Goal: Task Accomplishment & Management: Manage account settings

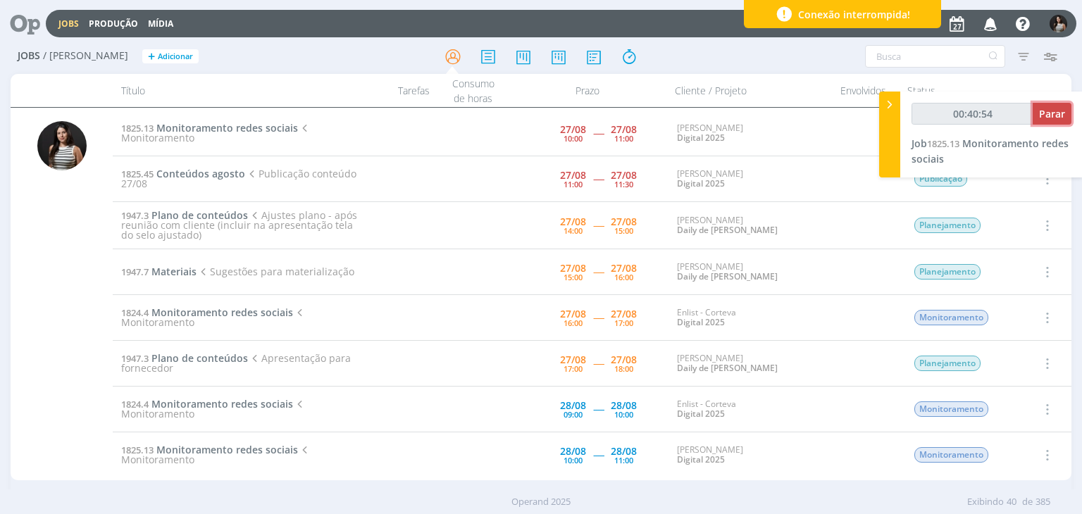
click at [1047, 119] on span "Parar" at bounding box center [1052, 113] width 26 height 13
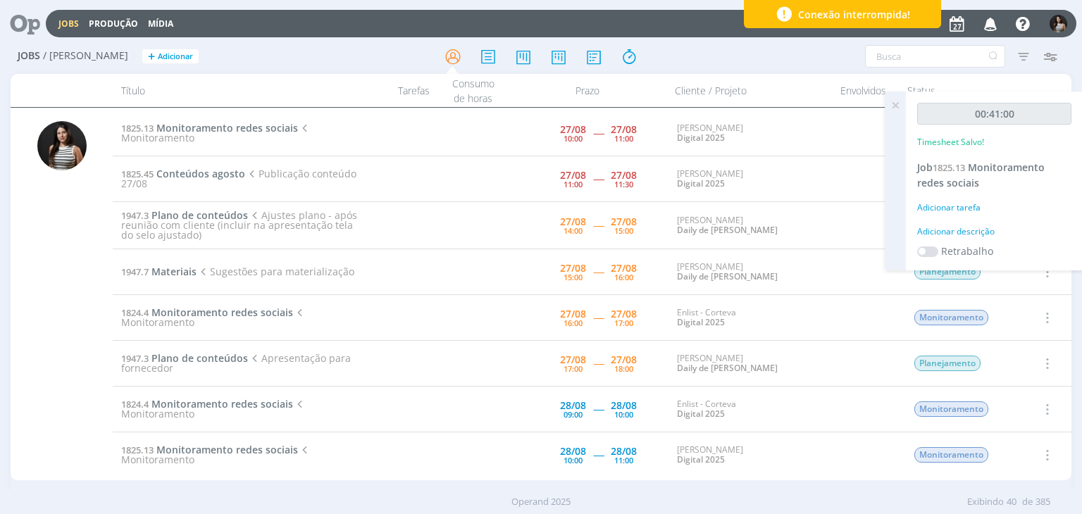
click at [899, 106] on icon at bounding box center [894, 105] width 25 height 27
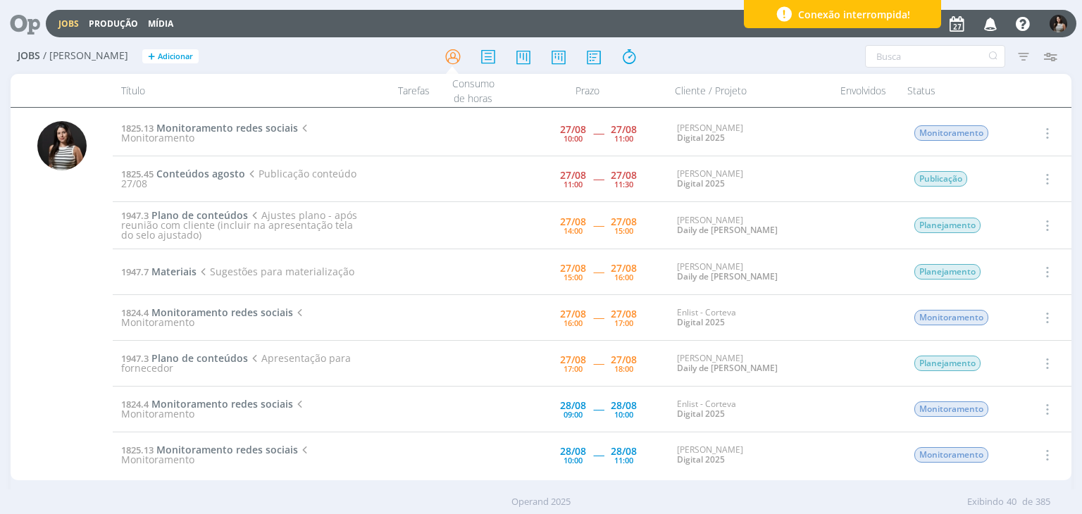
click at [1042, 128] on icon "button" at bounding box center [1045, 133] width 15 height 17
click at [1020, 178] on link "Concluir" at bounding box center [1006, 179] width 111 height 23
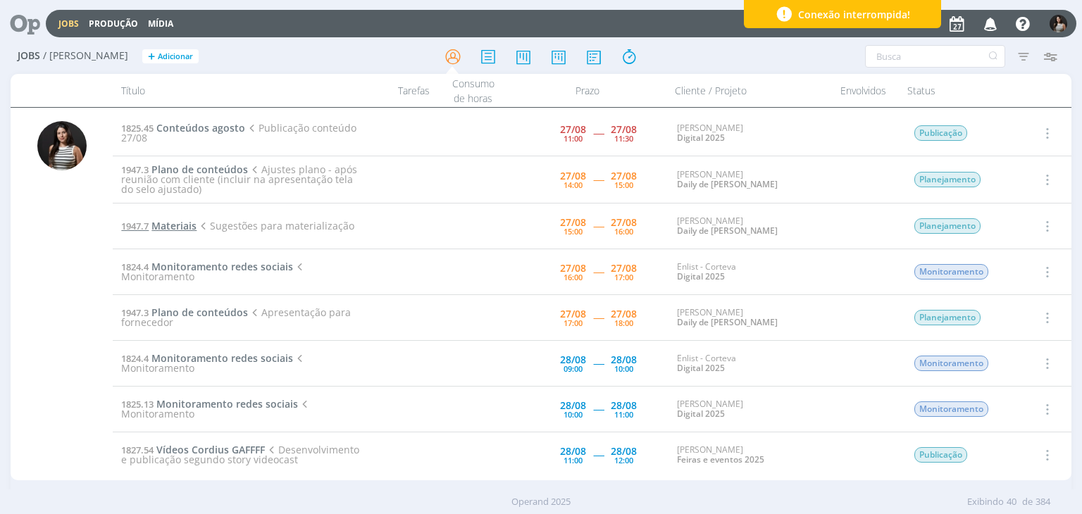
click at [192, 225] on span "Materiais" at bounding box center [173, 225] width 45 height 13
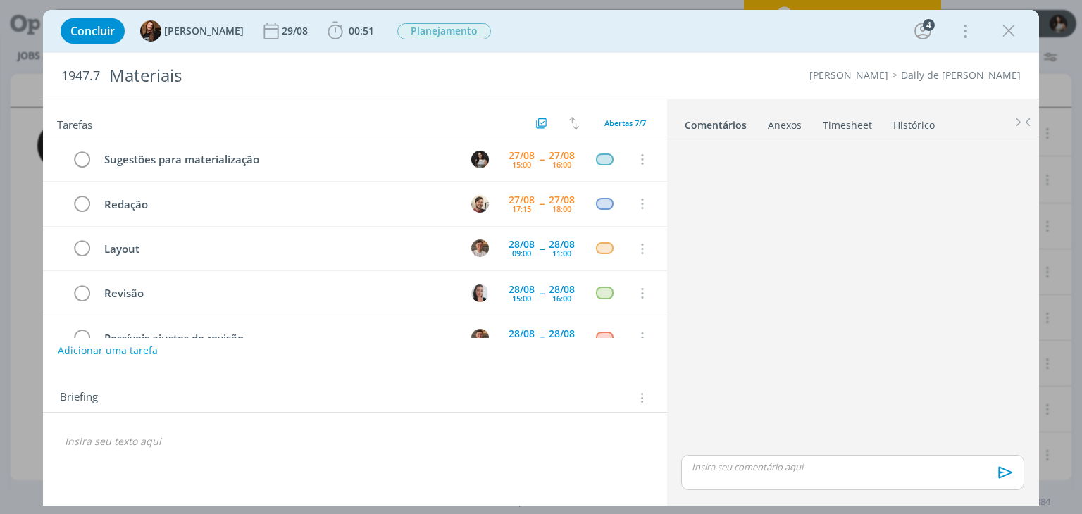
click at [855, 127] on link "Timesheet" at bounding box center [847, 122] width 51 height 20
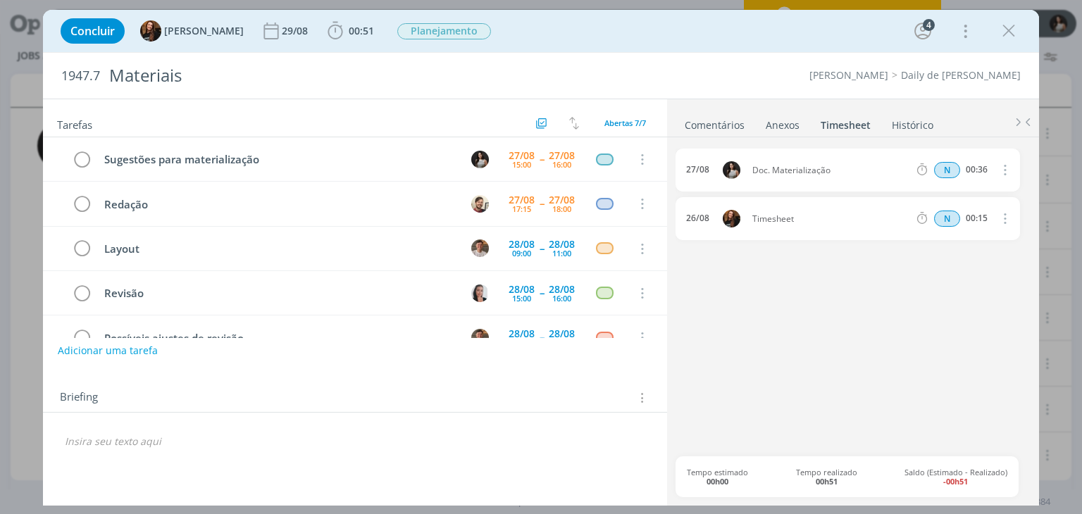
click at [726, 123] on link "Comentários" at bounding box center [714, 122] width 61 height 20
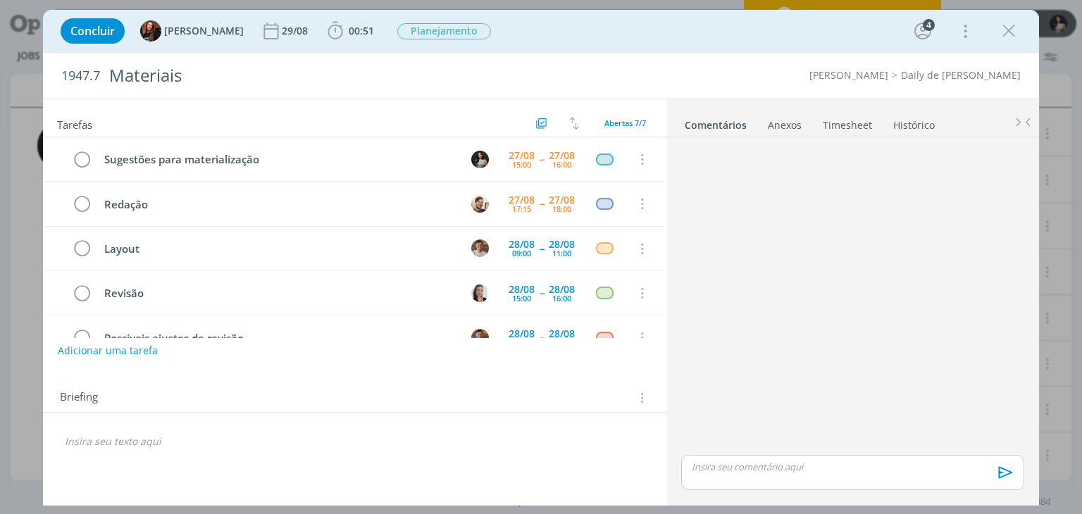
click at [837, 118] on link "Timesheet" at bounding box center [847, 122] width 51 height 20
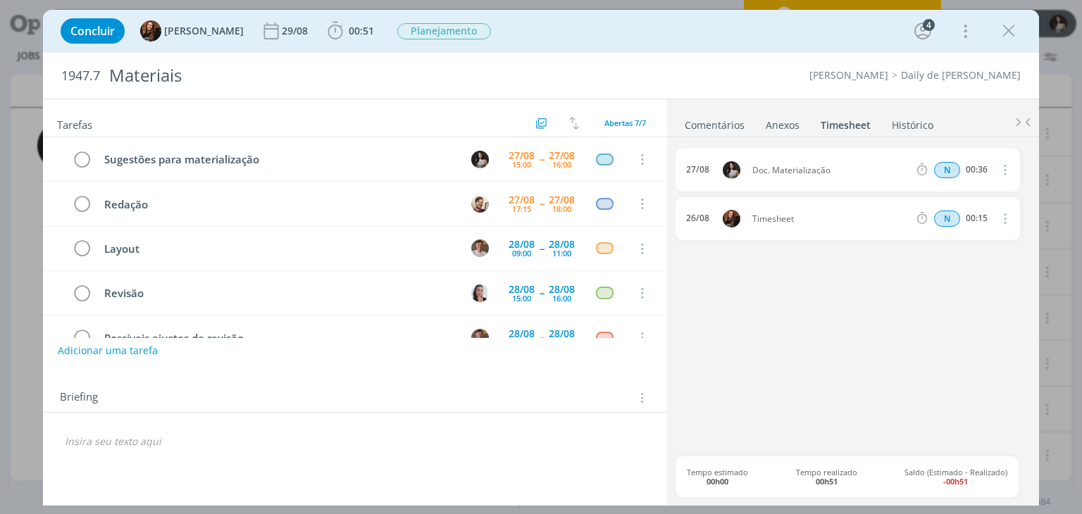
click at [731, 124] on link "Comentários" at bounding box center [714, 122] width 61 height 20
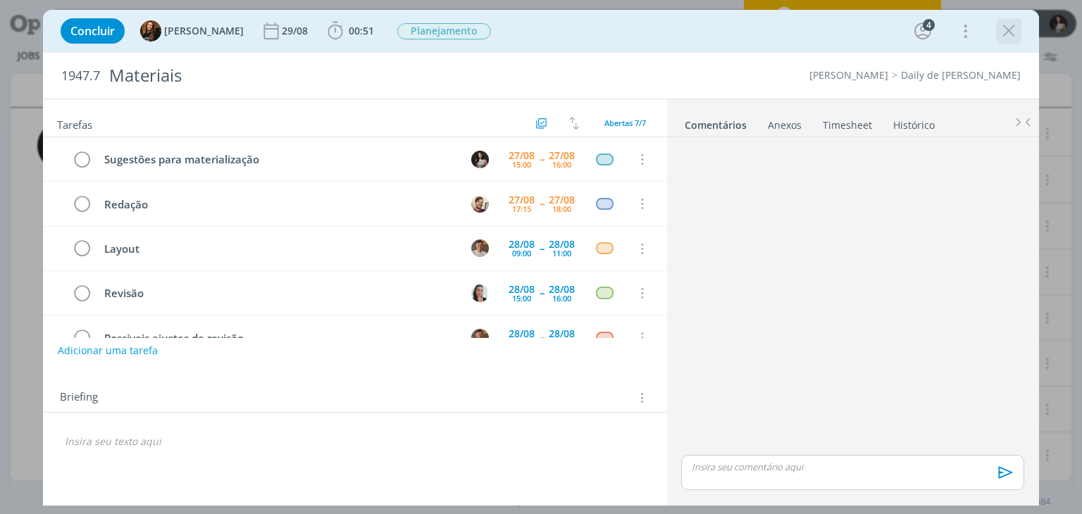
click at [1020, 27] on div "dialog" at bounding box center [1008, 30] width 25 height 25
click at [1011, 32] on icon "dialog" at bounding box center [1008, 30] width 21 height 21
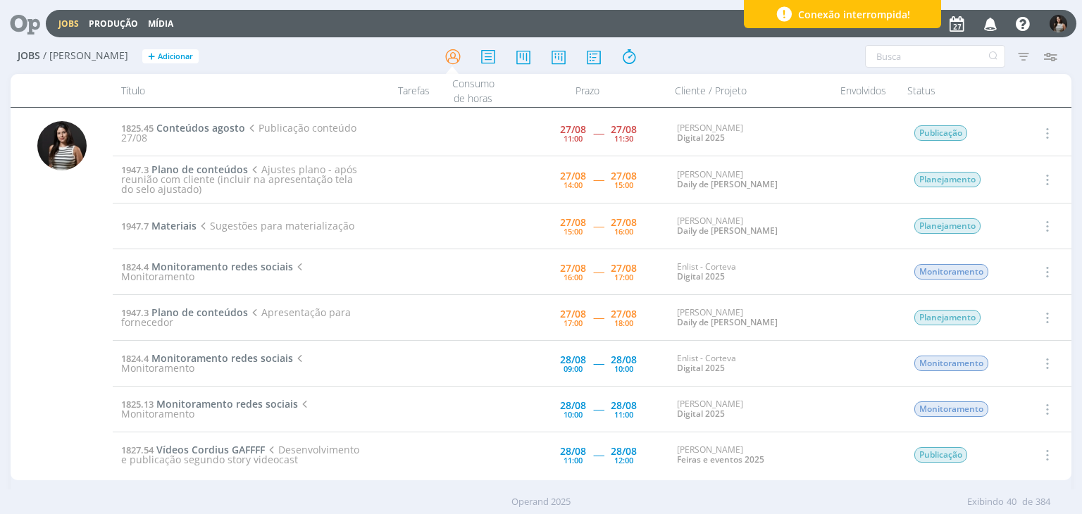
click at [1047, 224] on icon "button" at bounding box center [1045, 226] width 15 height 17
click at [1008, 316] on link "Iniciar timesheet" at bounding box center [1006, 317] width 111 height 23
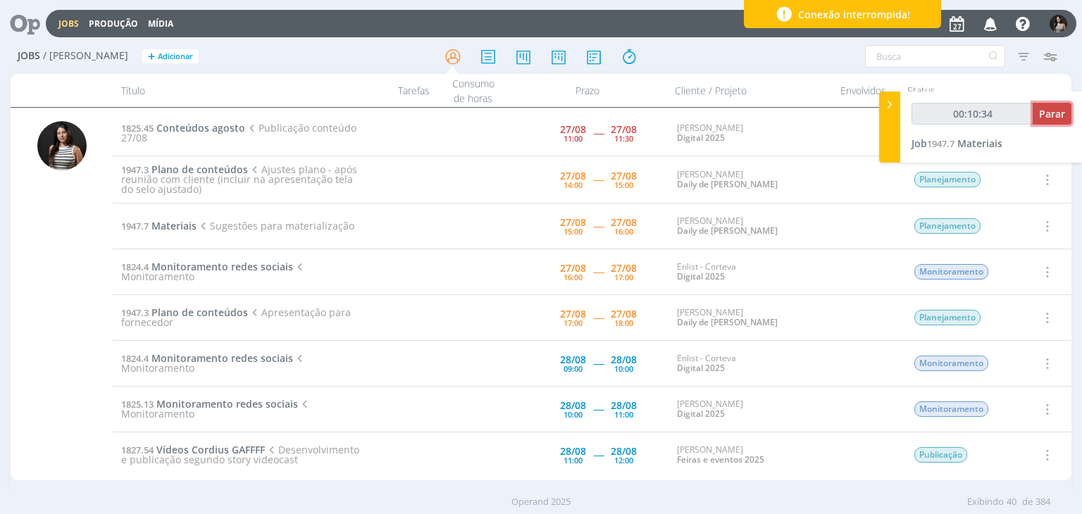
click at [1047, 111] on span "Parar" at bounding box center [1052, 113] width 26 height 13
type input "00:11:00"
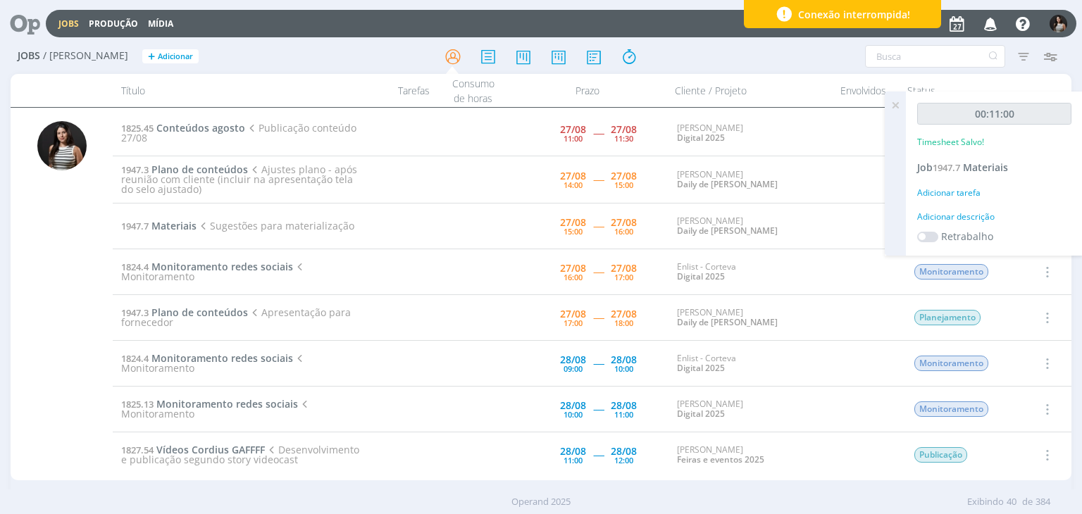
click at [895, 106] on icon at bounding box center [894, 105] width 25 height 27
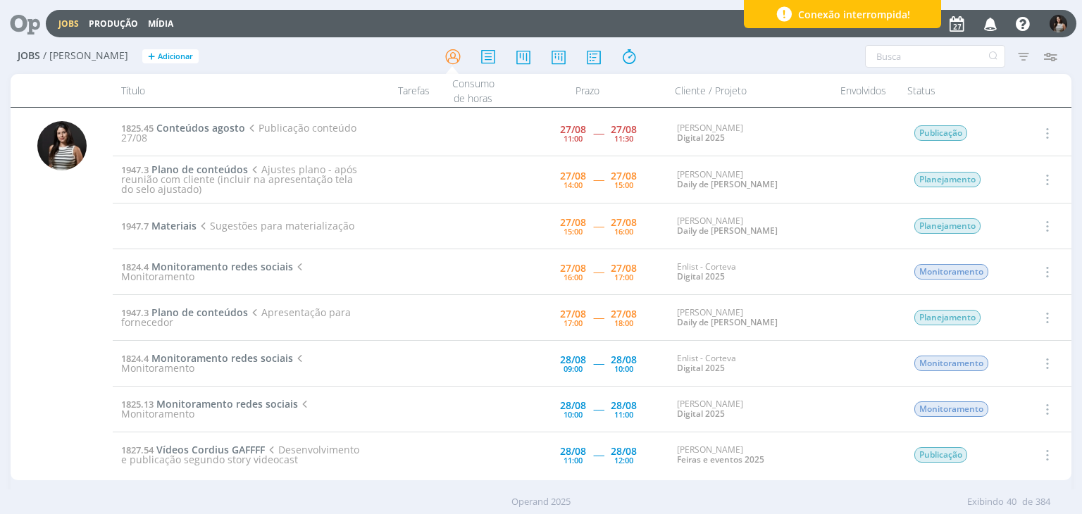
click at [1044, 224] on icon "button" at bounding box center [1045, 226] width 15 height 17
click at [1017, 271] on link "Concluir" at bounding box center [1006, 272] width 111 height 23
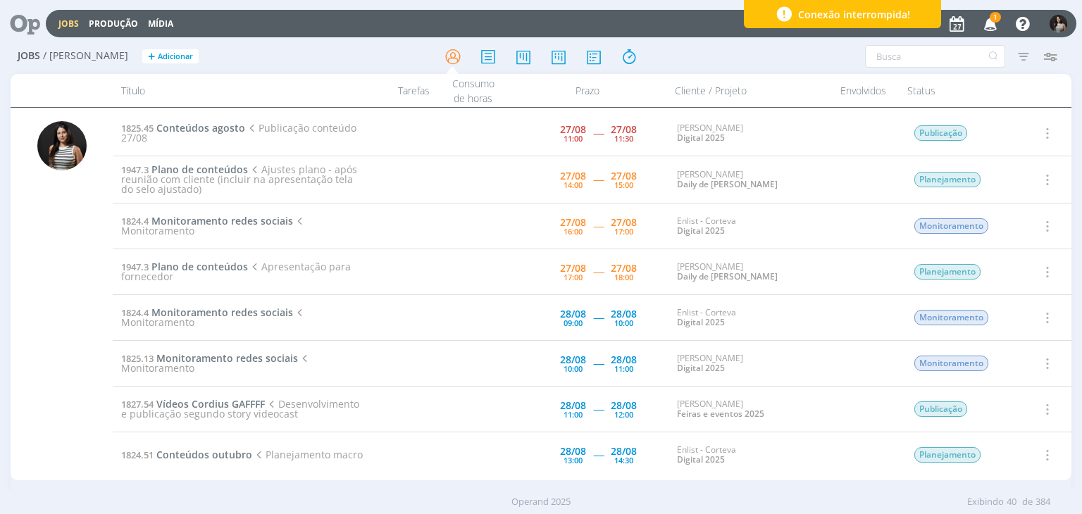
click at [986, 25] on icon "button" at bounding box center [990, 23] width 25 height 24
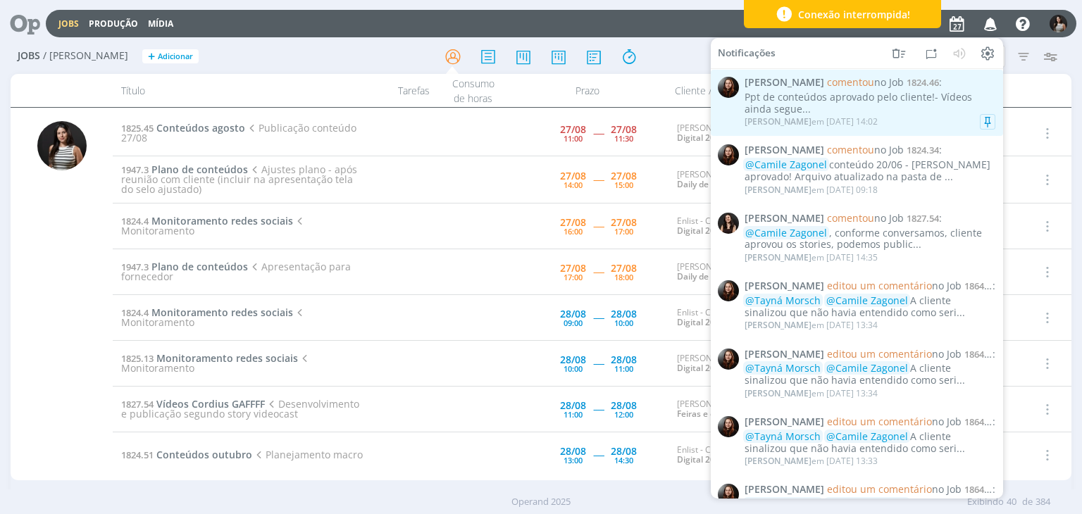
click at [887, 103] on div "Ppt de conteúdos aprovado pelo cliente!- Vídeos ainda segue..." at bounding box center [869, 104] width 251 height 24
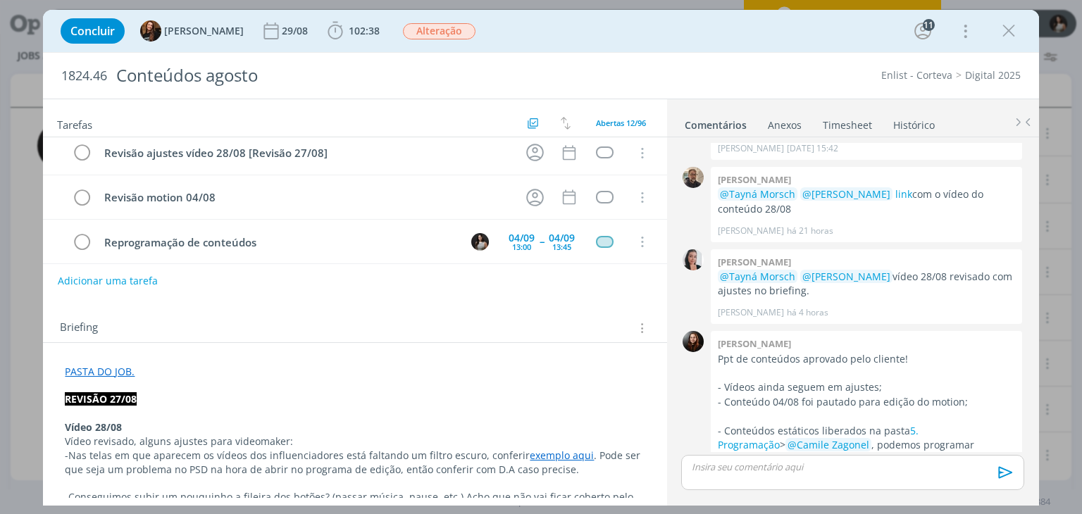
scroll to position [70, 0]
click at [1011, 37] on icon "dialog" at bounding box center [1008, 30] width 21 height 21
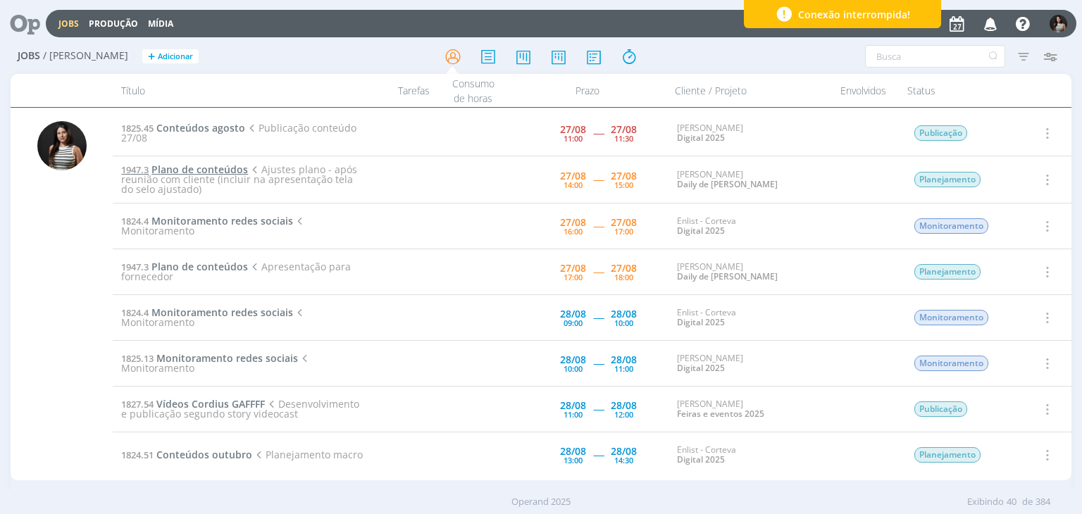
click at [212, 167] on span "Plano de conteúdos" at bounding box center [199, 169] width 96 height 13
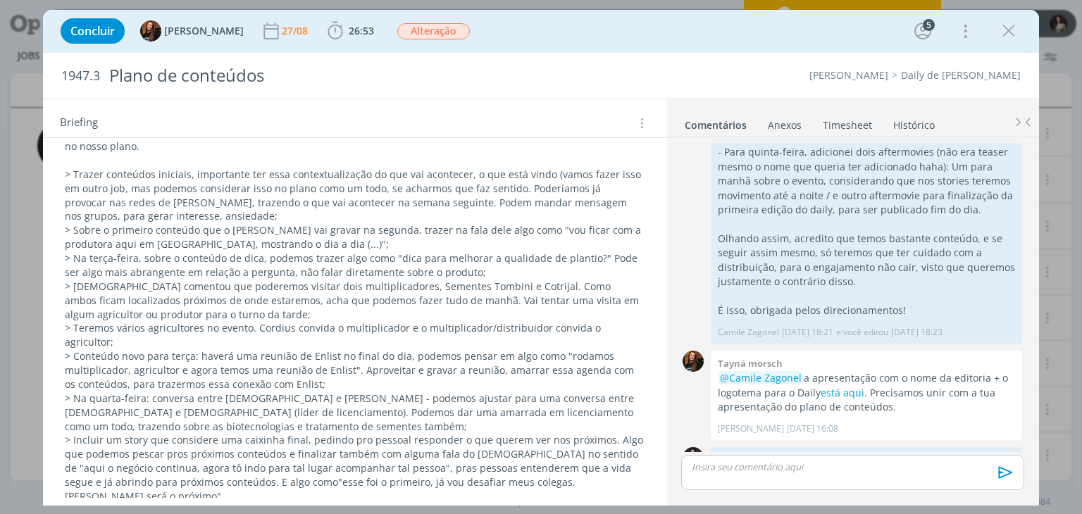
scroll to position [352, 0]
click at [1009, 31] on icon "dialog" at bounding box center [1008, 30] width 21 height 21
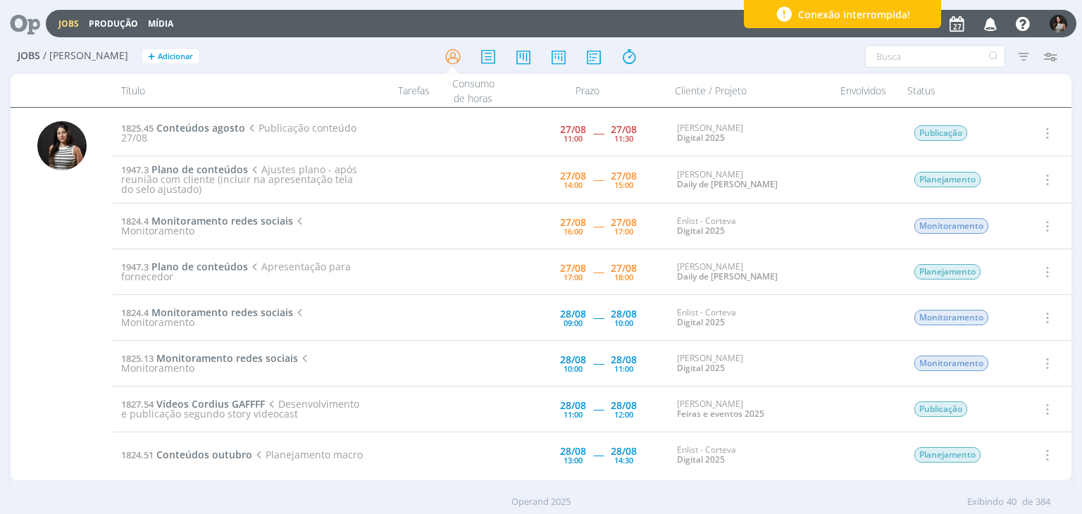
click at [1044, 178] on icon "button" at bounding box center [1045, 179] width 15 height 17
click at [1001, 275] on link "Iniciar timesheet" at bounding box center [1006, 271] width 111 height 23
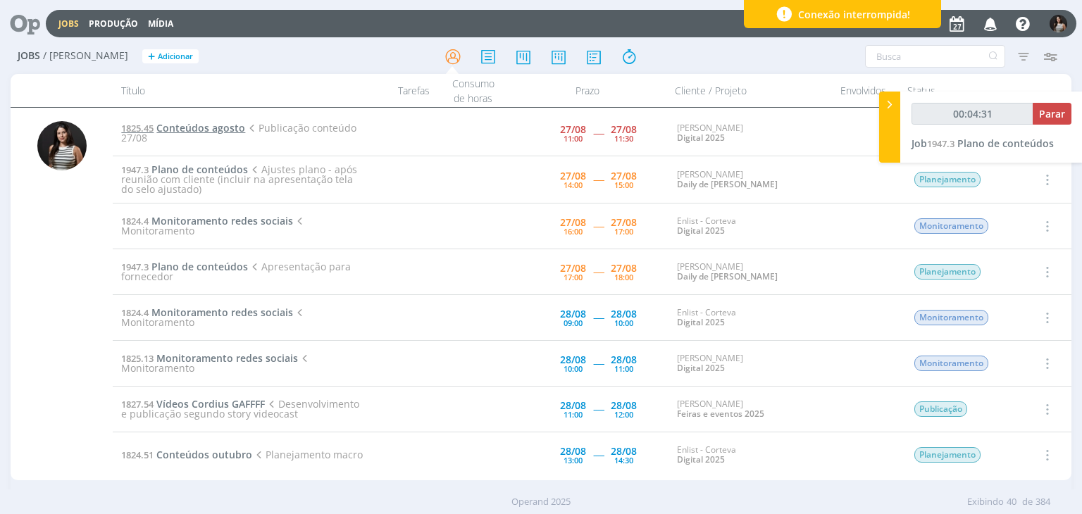
click at [213, 132] on span "Conteúdos agosto" at bounding box center [200, 127] width 89 height 13
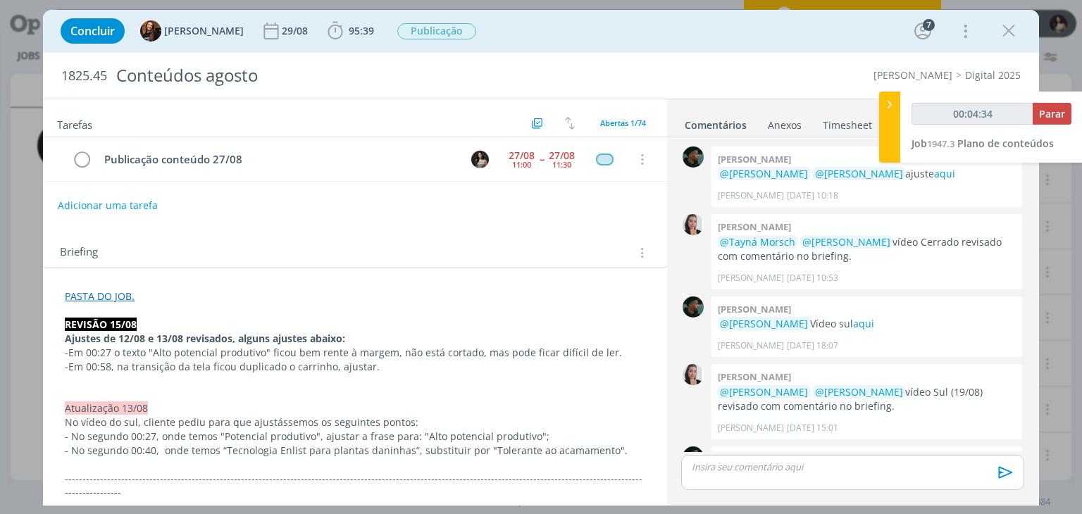
scroll to position [1265, 0]
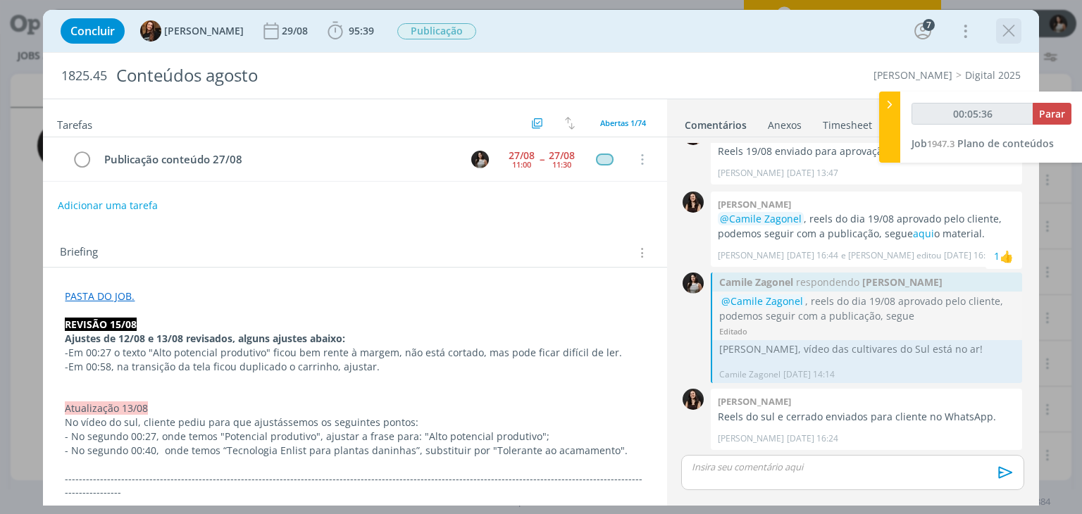
click at [1003, 32] on icon "dialog" at bounding box center [1008, 30] width 21 height 21
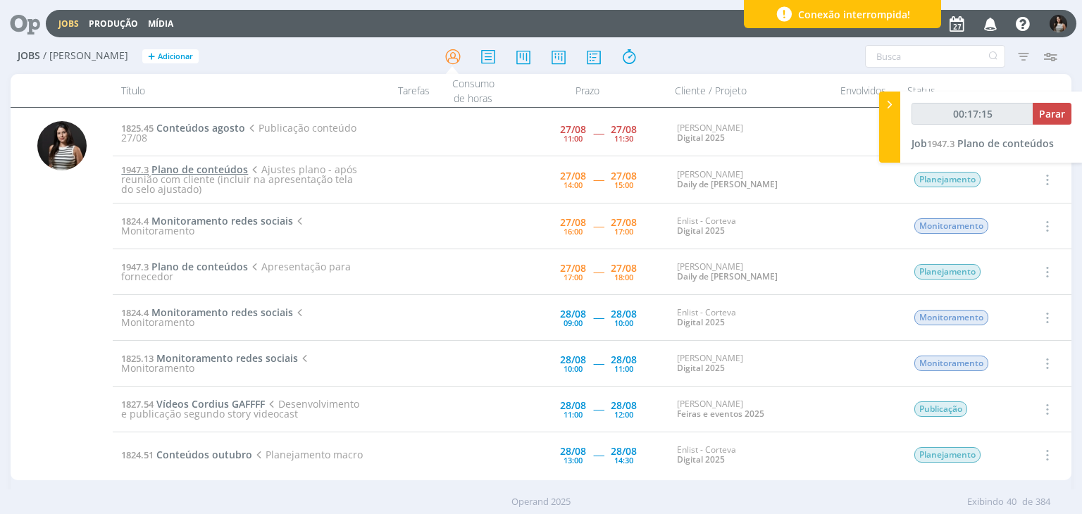
click at [220, 165] on span "Plano de conteúdos" at bounding box center [199, 169] width 96 height 13
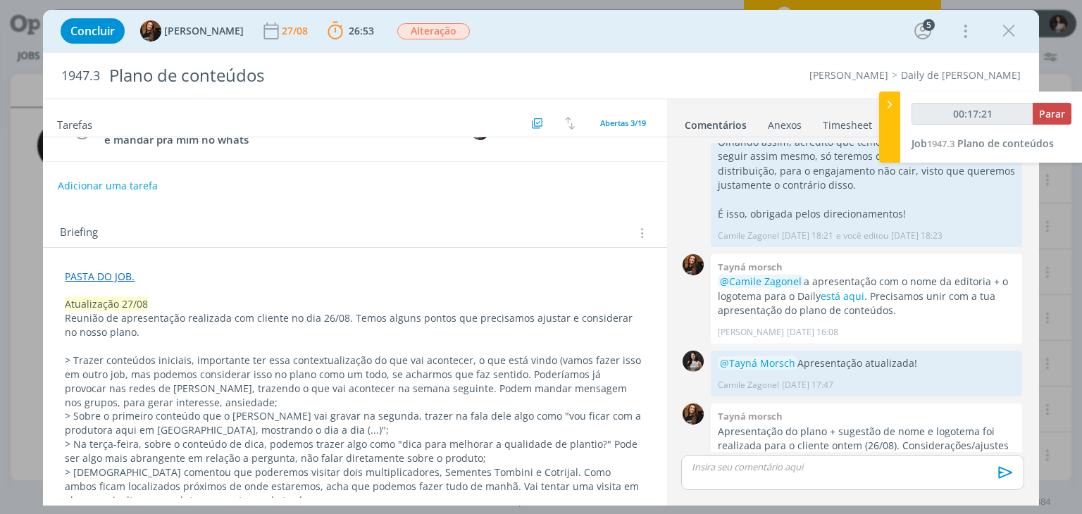
scroll to position [211, 0]
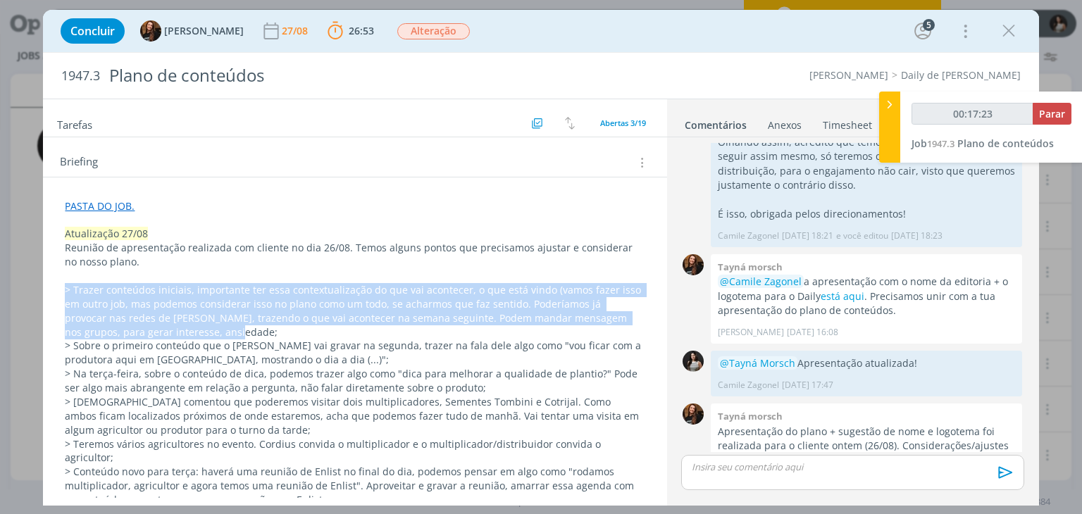
drag, startPoint x: 190, startPoint y: 328, endPoint x: 56, endPoint y: 285, distance: 140.8
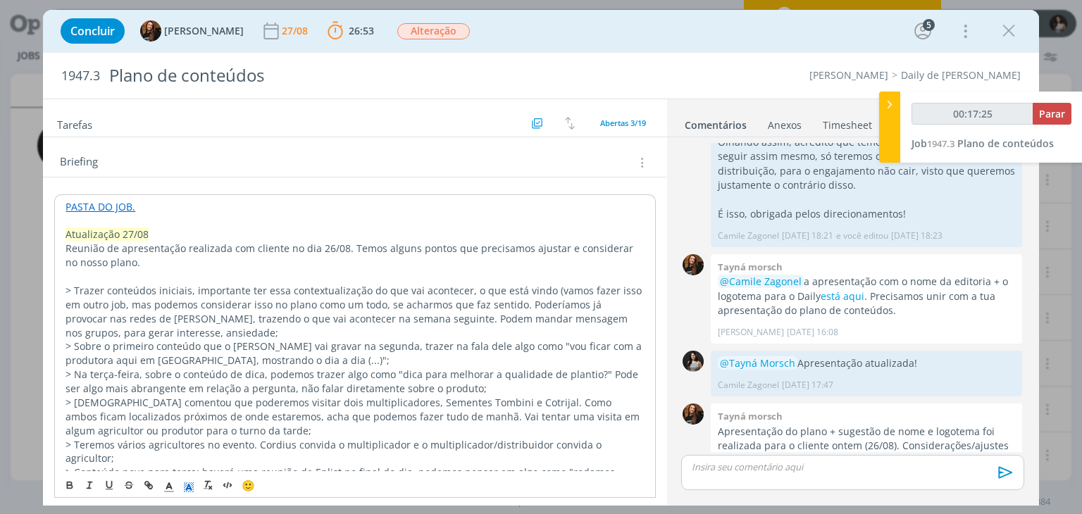
click at [193, 487] on rect "dialog" at bounding box center [193, 487] width 1 height 1
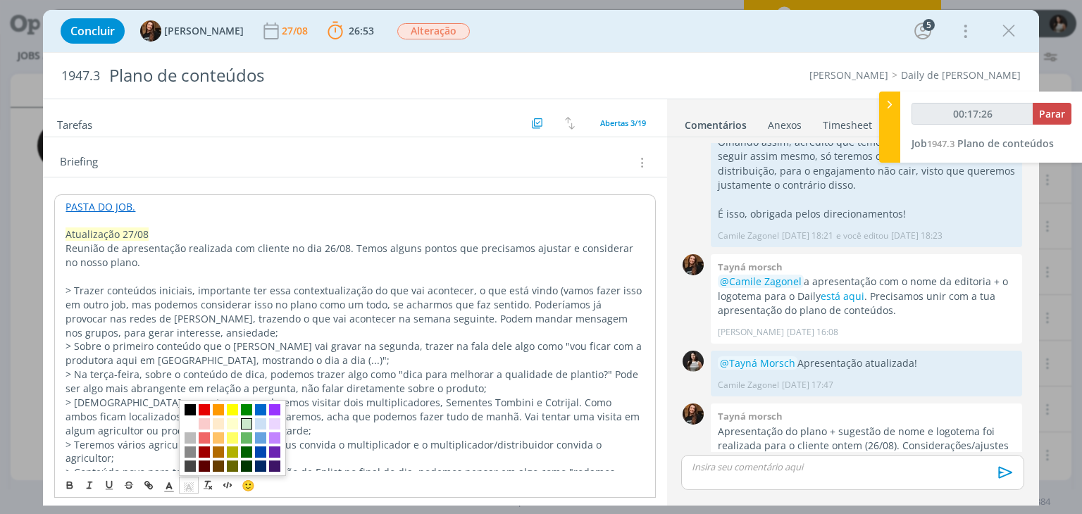
click at [243, 423] on span "dialog" at bounding box center [246, 423] width 11 height 11
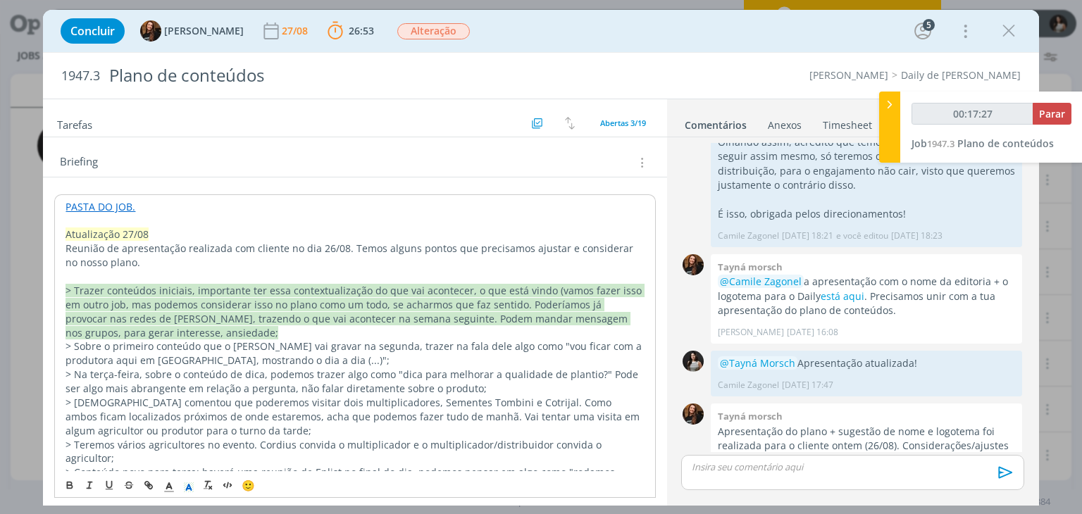
click at [246, 327] on p "> Trazer conteúdos iniciais, importante ter essa contextualização do que vai ac…" at bounding box center [354, 312] width 578 height 56
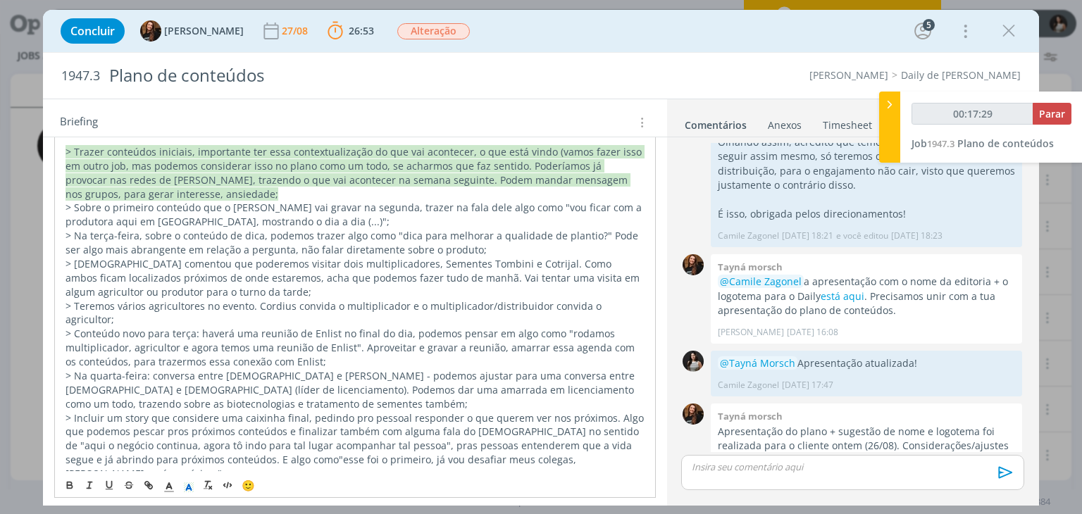
scroll to position [352, 0]
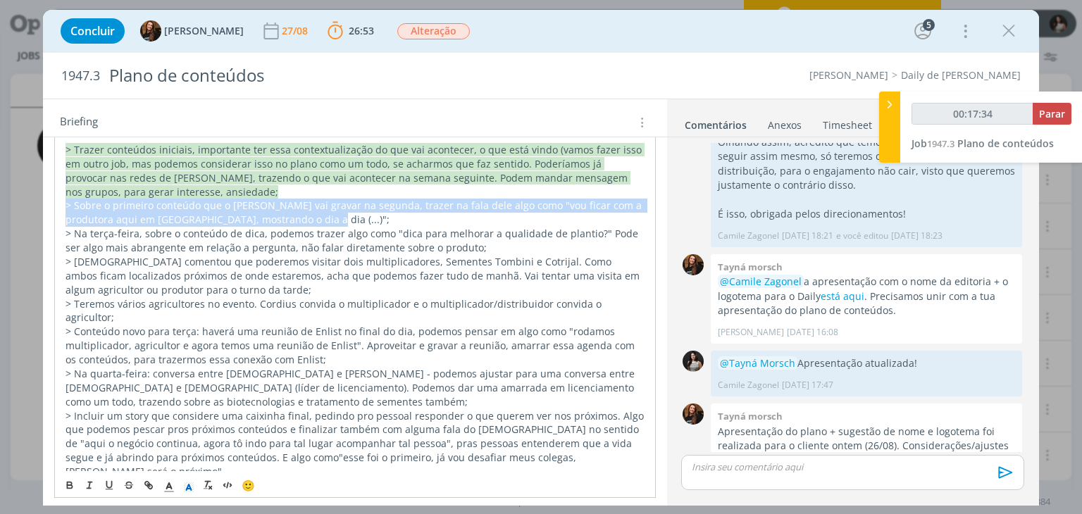
drag, startPoint x: 306, startPoint y: 214, endPoint x: 59, endPoint y: 199, distance: 247.6
click at [284, 220] on p "> Sobre o primeiro conteúdo que o [PERSON_NAME] vai gravar na segunda, trazer n…" at bounding box center [355, 212] width 580 height 28
drag, startPoint x: 311, startPoint y: 218, endPoint x: 62, endPoint y: 200, distance: 250.0
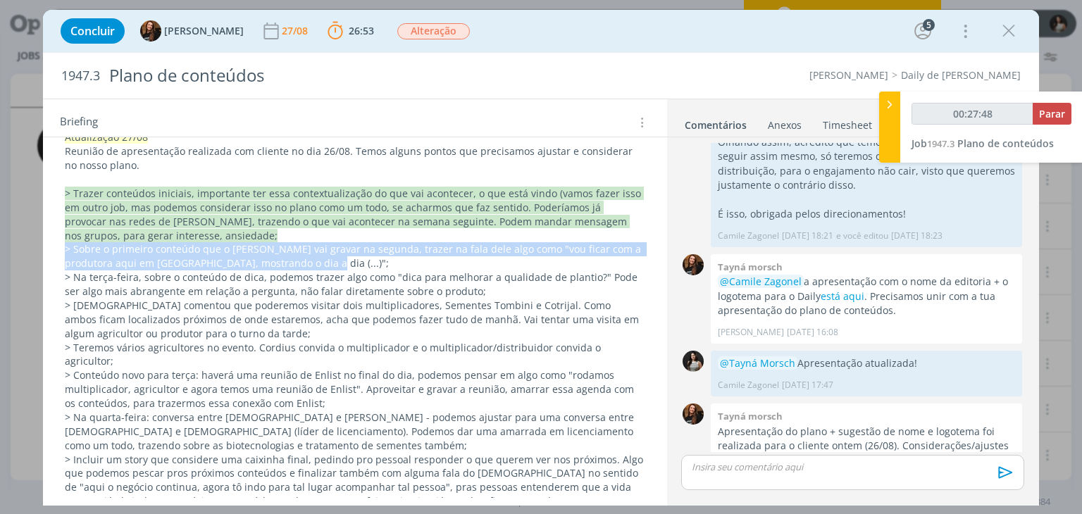
scroll to position [282, 0]
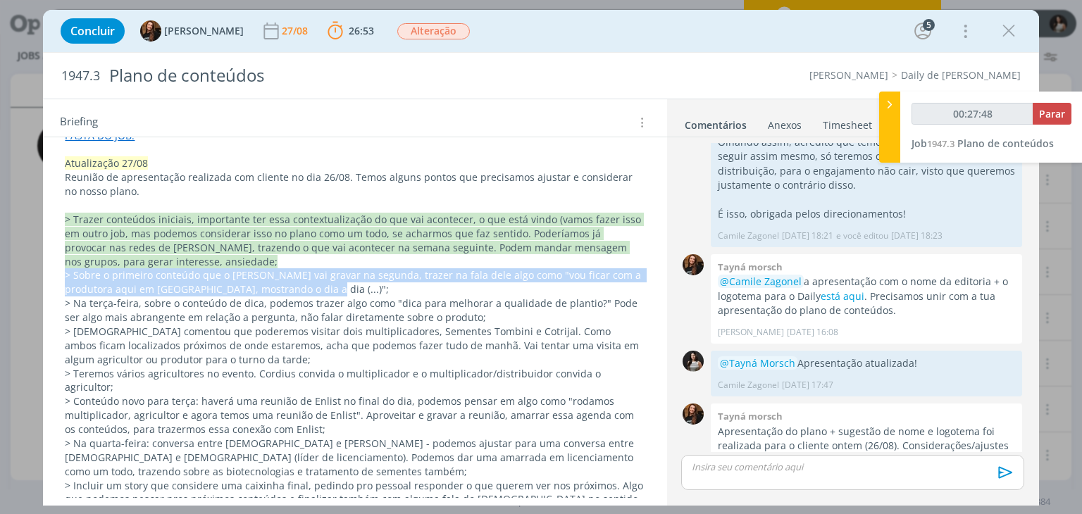
click at [305, 292] on p "> Sobre o primeiro conteúdo que o [PERSON_NAME] vai gravar na segunda, trazer n…" at bounding box center [355, 282] width 580 height 28
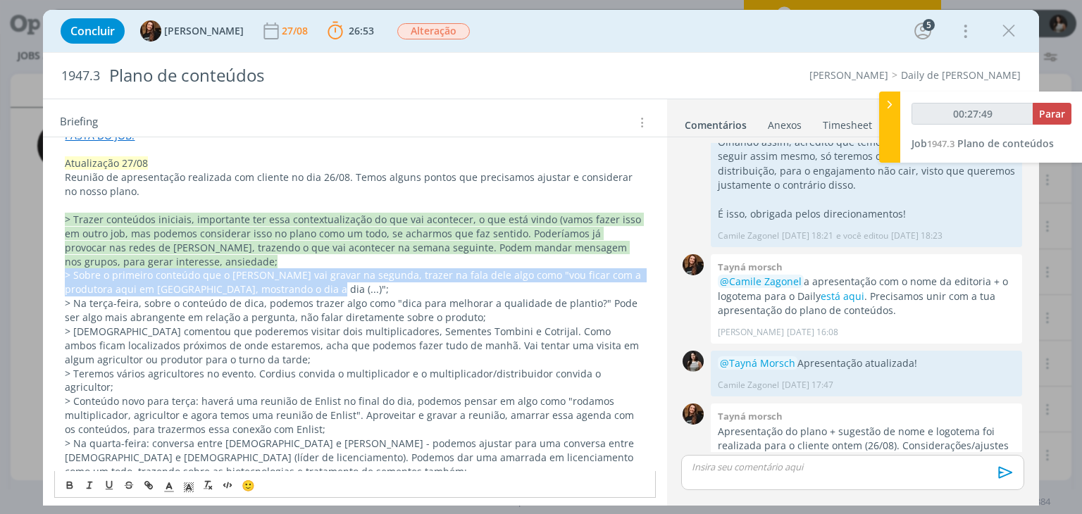
drag, startPoint x: 296, startPoint y: 288, endPoint x: 50, endPoint y: 278, distance: 246.0
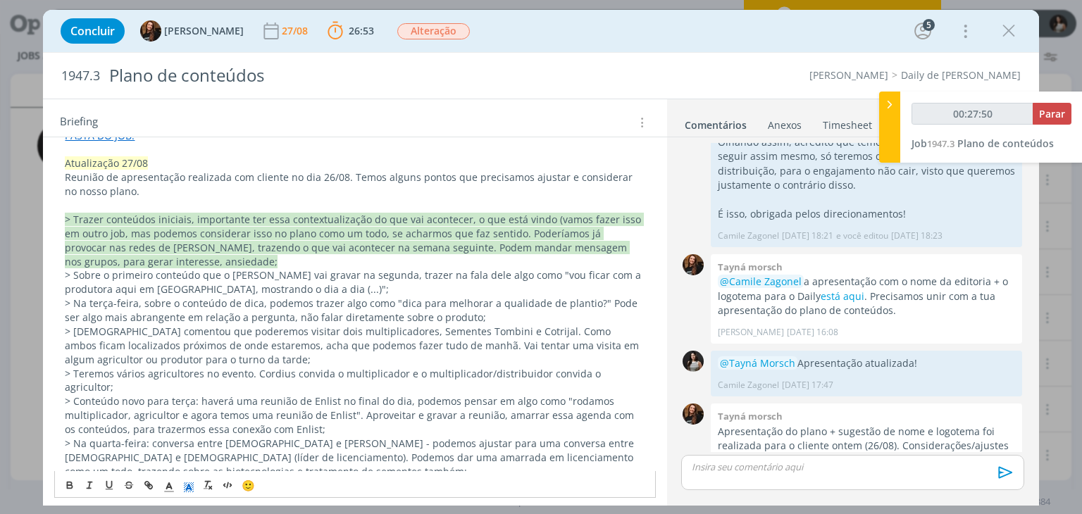
click at [191, 489] on polyline "dialog" at bounding box center [189, 488] width 5 height 6
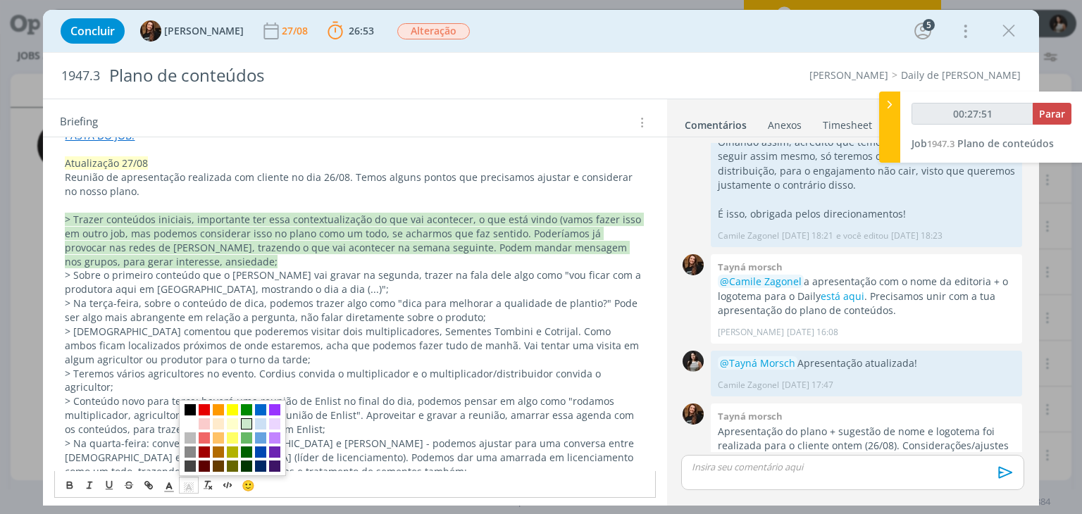
click at [247, 424] on span "dialog" at bounding box center [246, 423] width 11 height 11
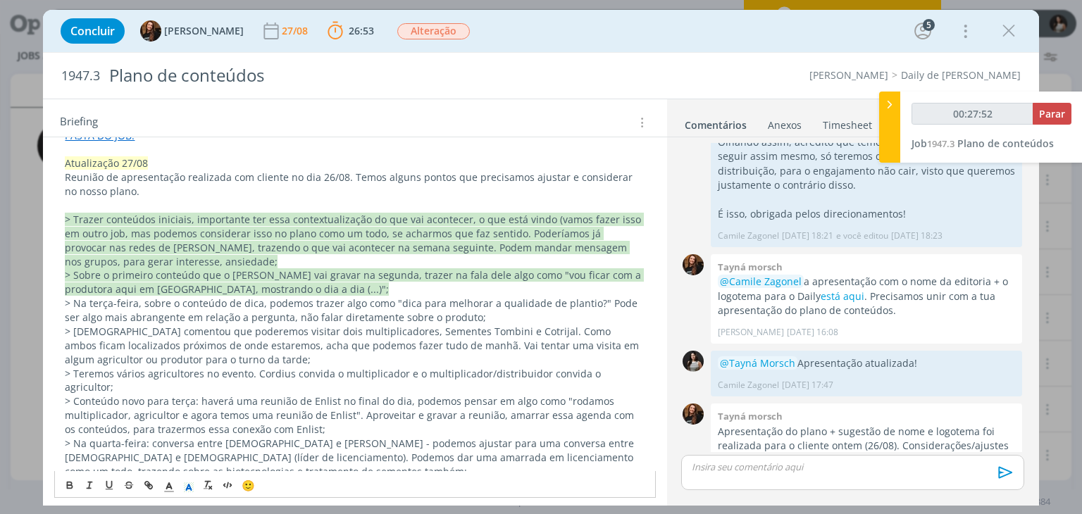
click at [262, 347] on p "> [DEMOGRAPHIC_DATA] comentou que poderemos visitar dois multiplicadores, Semen…" at bounding box center [355, 346] width 580 height 42
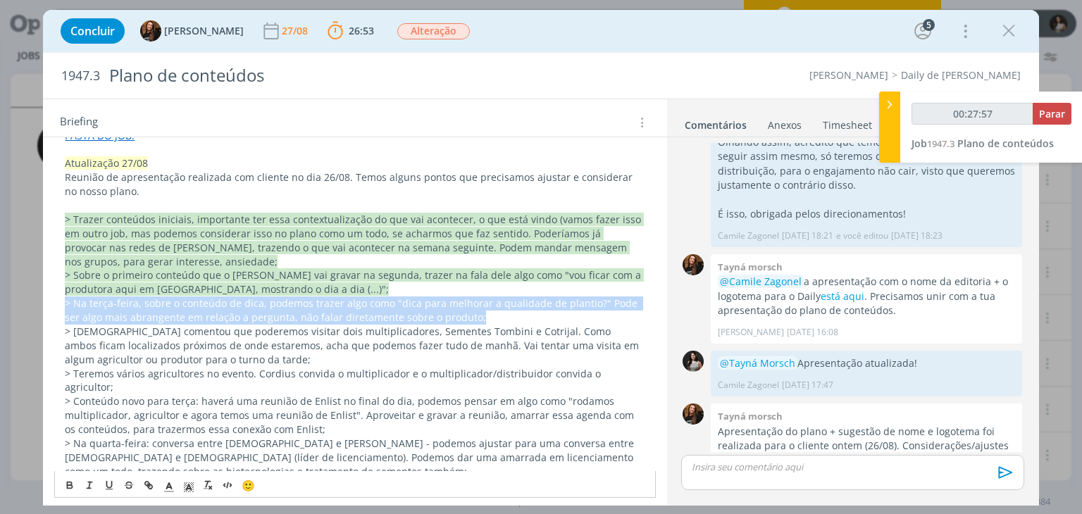
drag, startPoint x: 64, startPoint y: 301, endPoint x: 462, endPoint y: 313, distance: 398.1
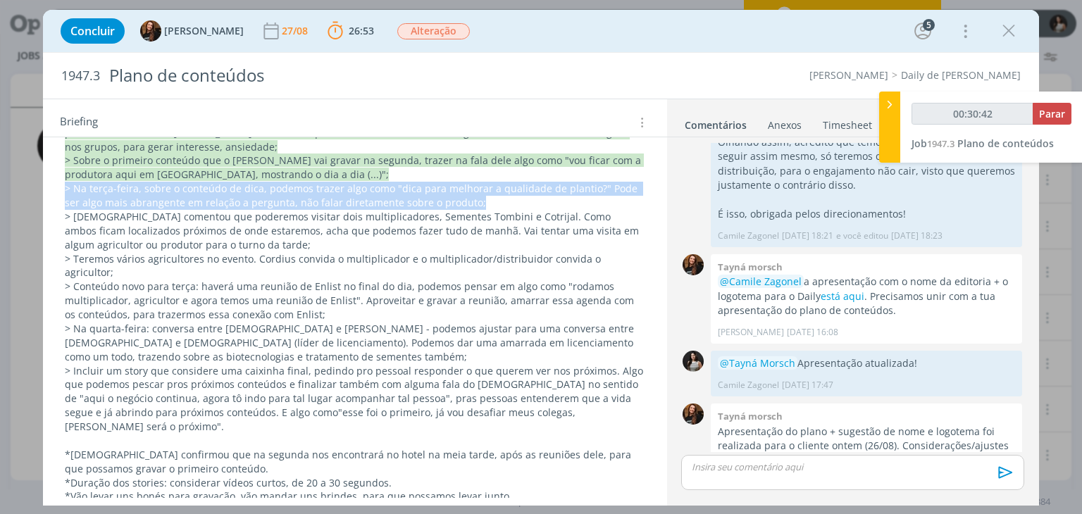
scroll to position [423, 0]
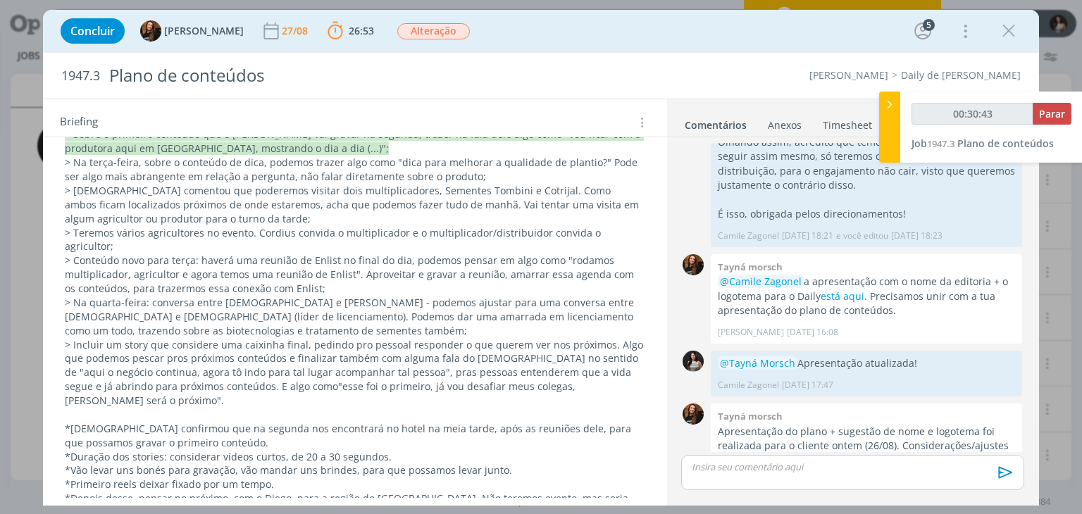
click at [469, 231] on p "> Teremos vários agricultores no evento. Cordius convida o multiplicador e o mu…" at bounding box center [355, 240] width 580 height 28
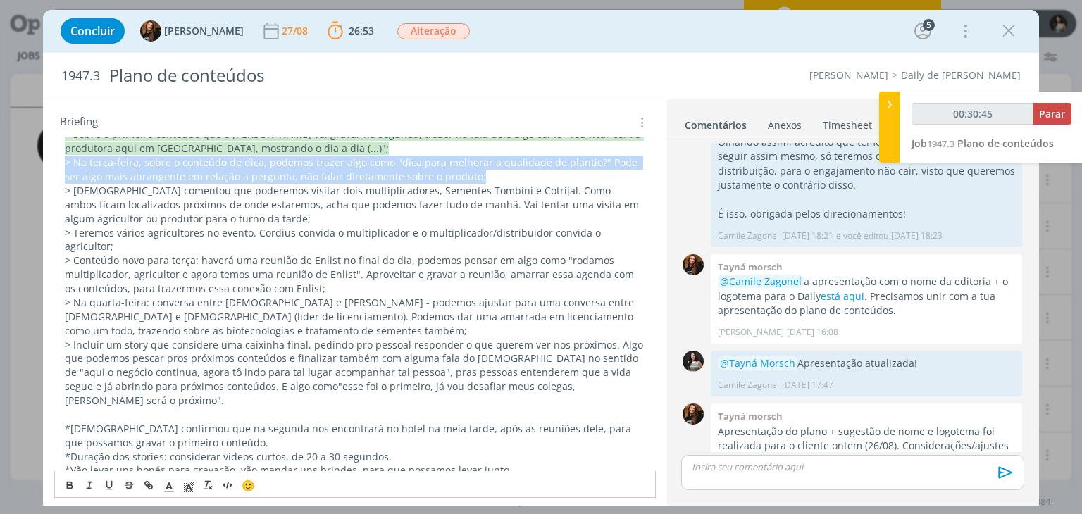
drag, startPoint x: 470, startPoint y: 170, endPoint x: 62, endPoint y: 157, distance: 408.0
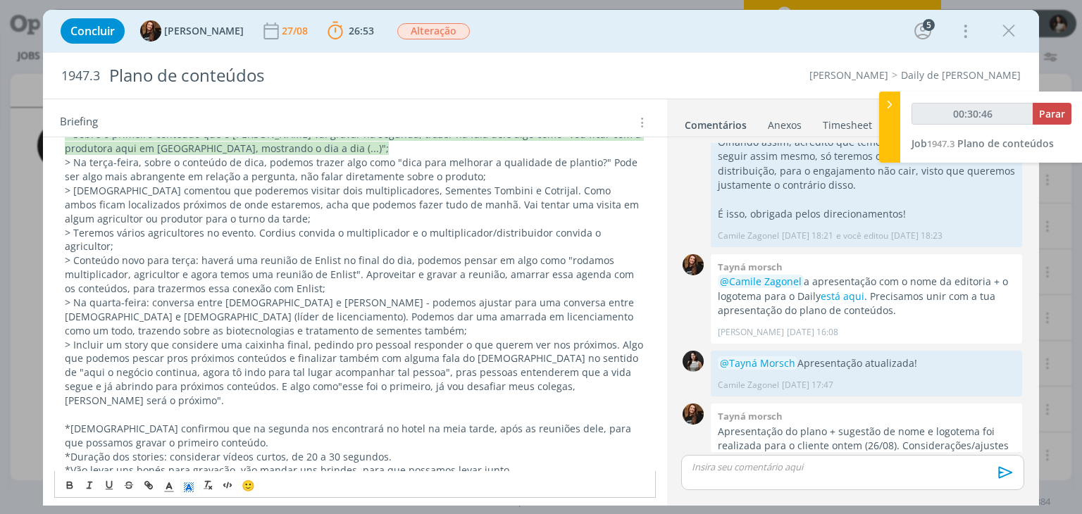
click at [194, 487] on rect "dialog" at bounding box center [193, 487] width 1 height 1
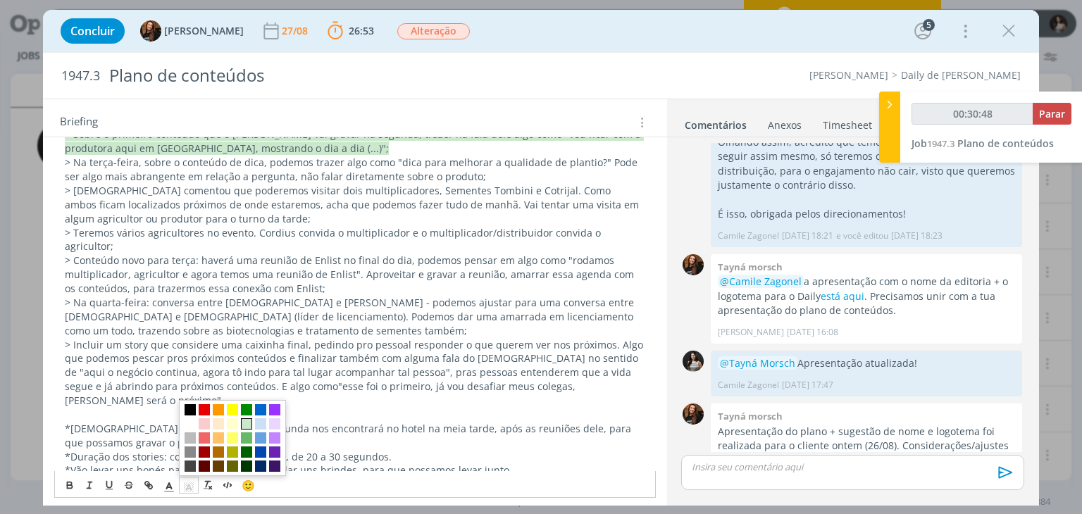
click at [249, 421] on span "dialog" at bounding box center [246, 423] width 11 height 11
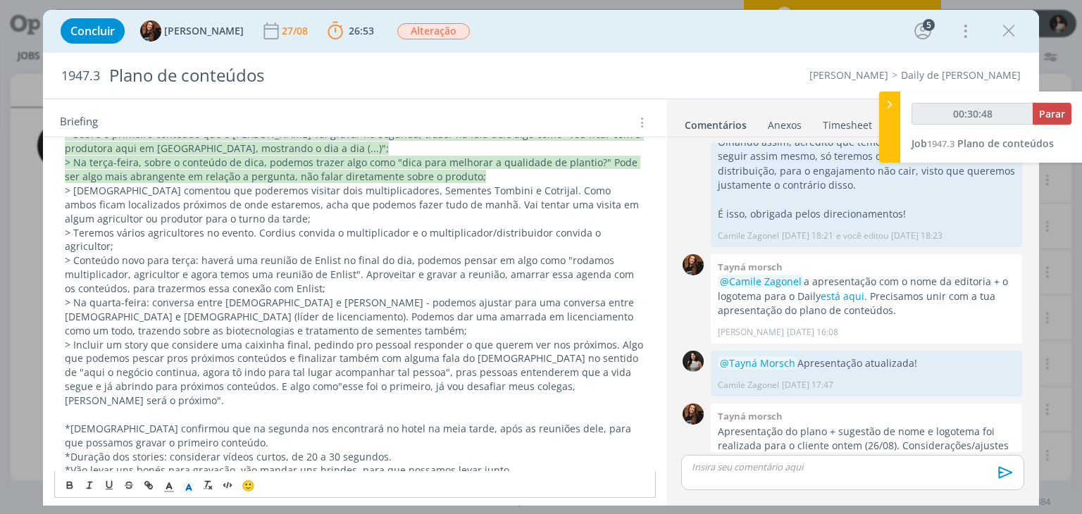
click at [386, 296] on p "> Na quarta-feira: conversa entre [DEMOGRAPHIC_DATA] e [PERSON_NAME] - podemos …" at bounding box center [355, 317] width 580 height 42
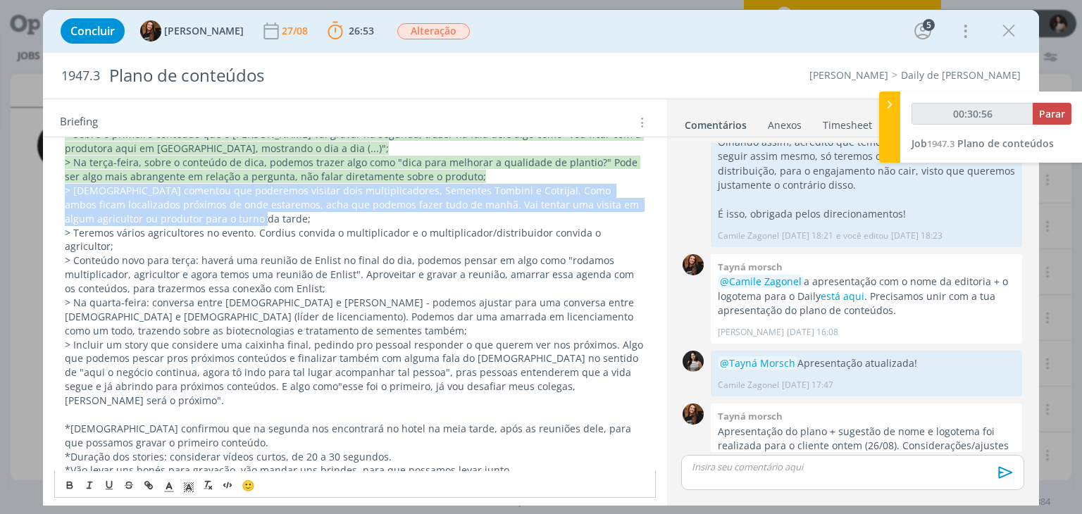
drag, startPoint x: 224, startPoint y: 219, endPoint x: 65, endPoint y: 186, distance: 162.6
click at [65, 186] on p "> [DEMOGRAPHIC_DATA] comentou que poderemos visitar dois multiplicadores, Semen…" at bounding box center [355, 205] width 580 height 42
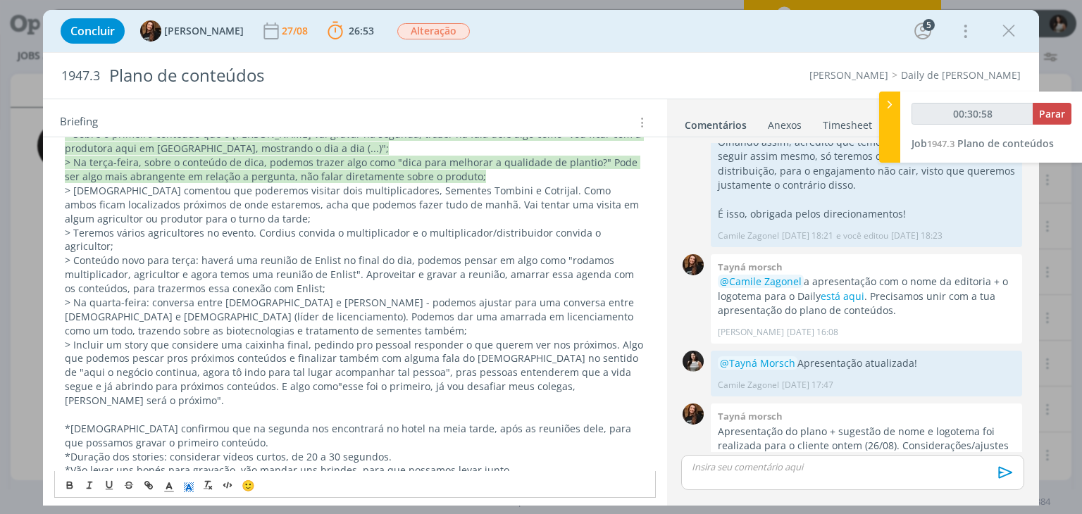
click at [189, 485] on polyline "dialog" at bounding box center [189, 488] width 5 height 6
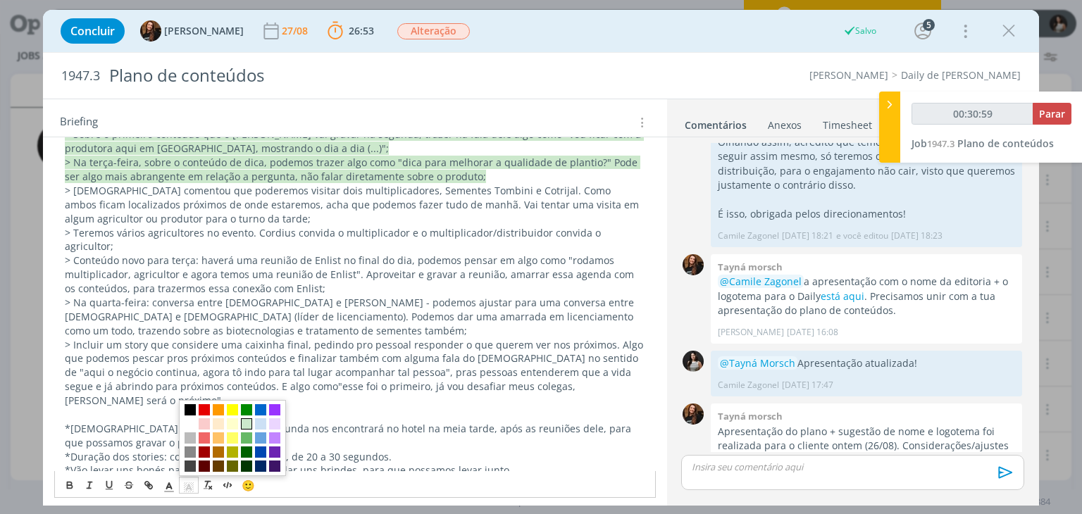
click at [245, 420] on span "dialog" at bounding box center [246, 423] width 11 height 11
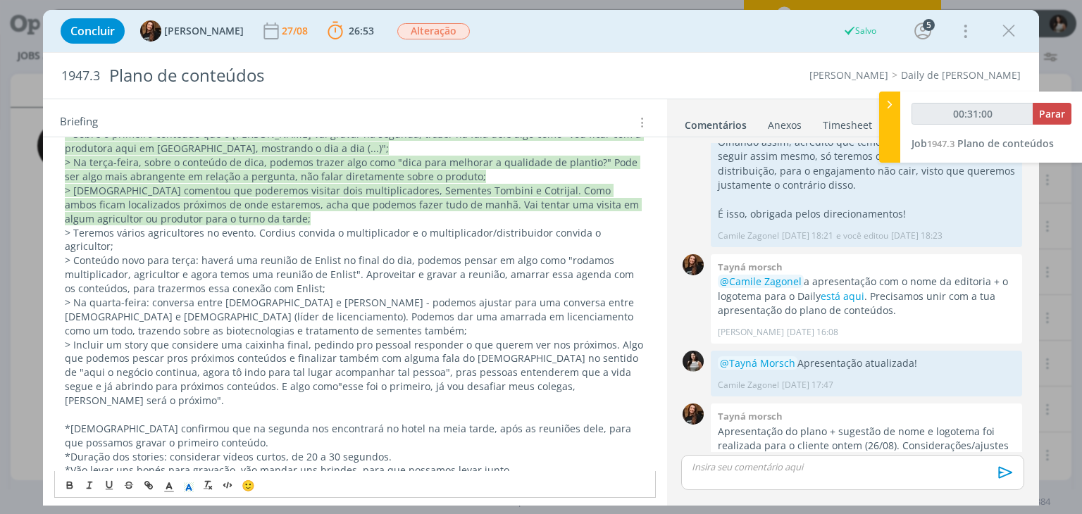
click at [183, 256] on p "> Conteúdo novo para terça: haverá uma reunião de Enlist no final do dia, podem…" at bounding box center [355, 275] width 580 height 42
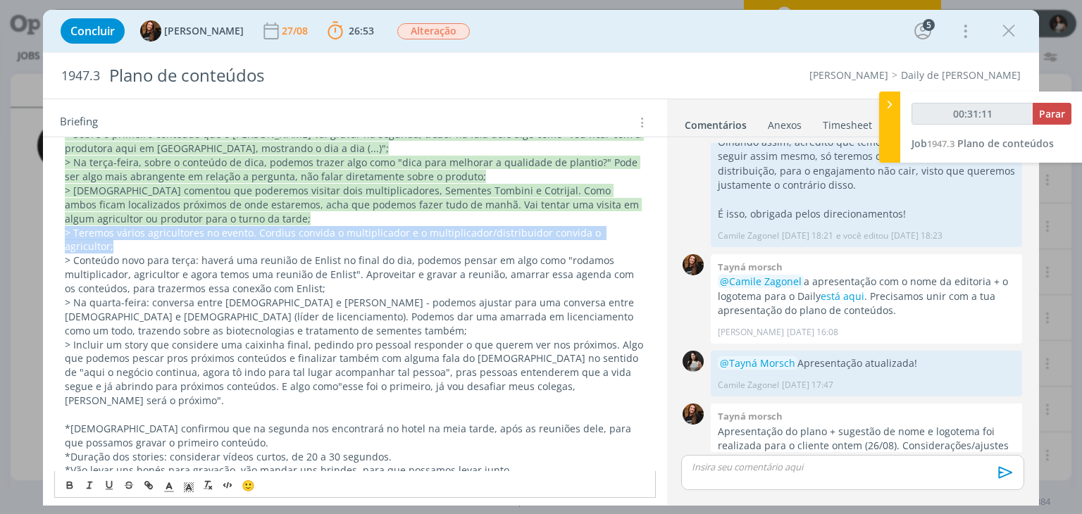
drag, startPoint x: 63, startPoint y: 232, endPoint x: 635, endPoint y: 235, distance: 571.2
click at [338, 226] on p "> Teremos vários agricultores no evento. Cordius convida o multiplicador e o mu…" at bounding box center [355, 240] width 580 height 28
drag, startPoint x: 65, startPoint y: 230, endPoint x: 634, endPoint y: 225, distance: 569.1
click at [634, 226] on p "> Teremos vários agricultores no evento. Cordius convida o multiplicador e o mu…" at bounding box center [355, 240] width 580 height 28
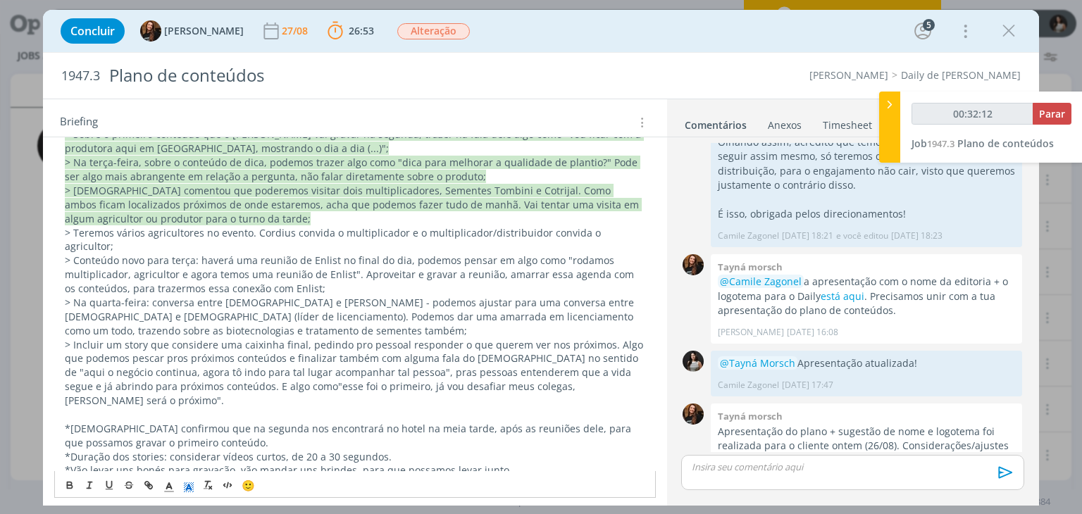
click at [189, 485] on polyline "dialog" at bounding box center [189, 488] width 5 height 6
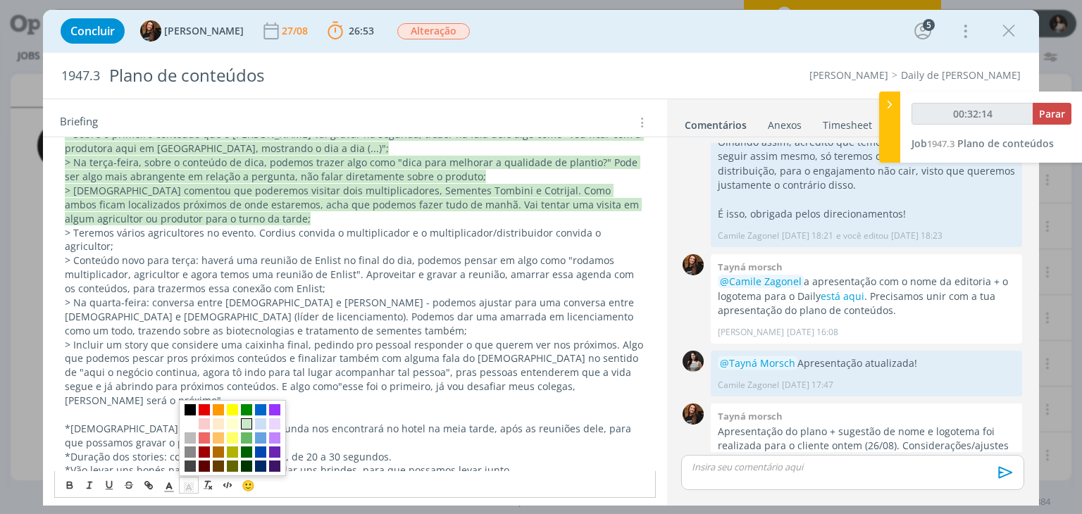
click at [246, 424] on span "dialog" at bounding box center [246, 423] width 11 height 11
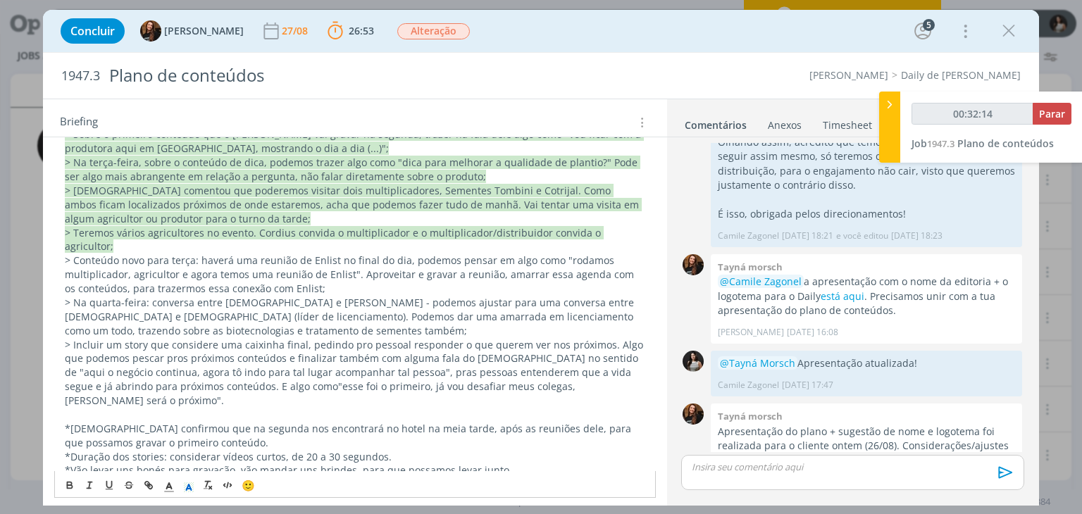
click at [349, 338] on p "> Incluir um story que considere uma caixinha final, pedindo pro pessoal respon…" at bounding box center [355, 373] width 580 height 70
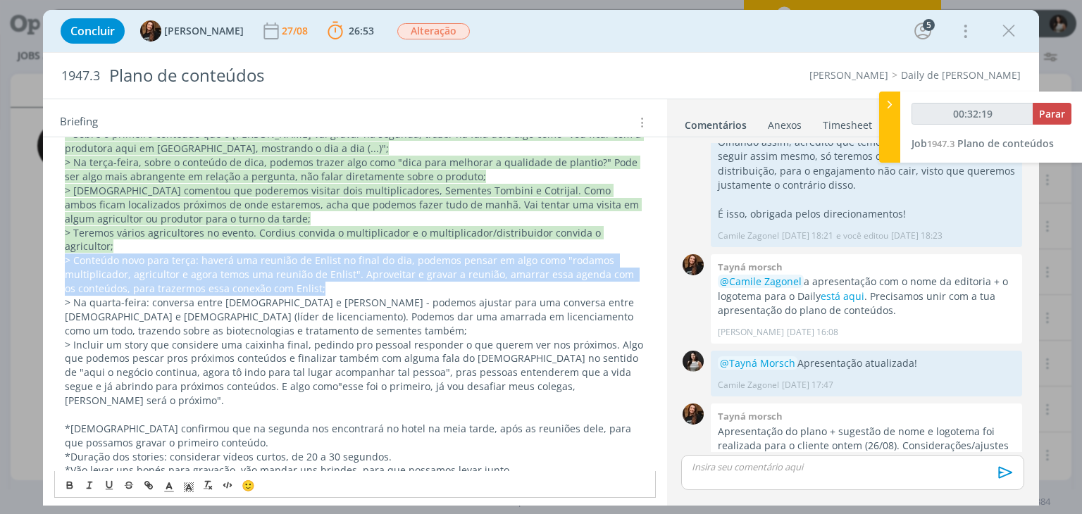
drag, startPoint x: 65, startPoint y: 242, endPoint x: 632, endPoint y: 269, distance: 568.3
click at [632, 269] on p "> Conteúdo novo para terça: haverá uma reunião de Enlist no final do dia, podem…" at bounding box center [355, 275] width 580 height 42
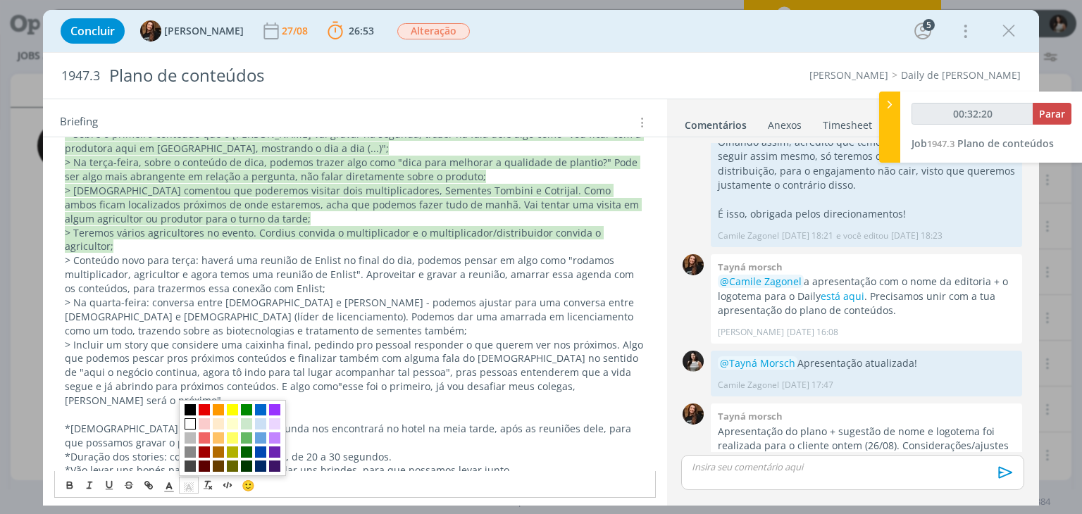
click at [189, 483] on icon "dialog" at bounding box center [188, 487] width 13 height 13
click at [231, 422] on span "dialog" at bounding box center [232, 423] width 11 height 11
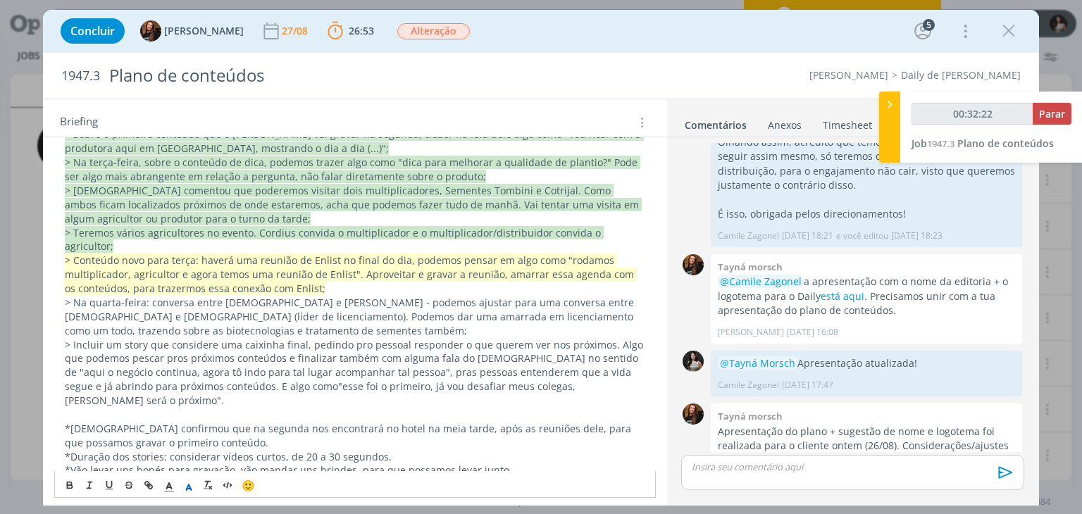
click at [304, 306] on p "> Na quarta-feira: conversa entre [DEMOGRAPHIC_DATA] e [PERSON_NAME] - podemos …" at bounding box center [355, 317] width 580 height 42
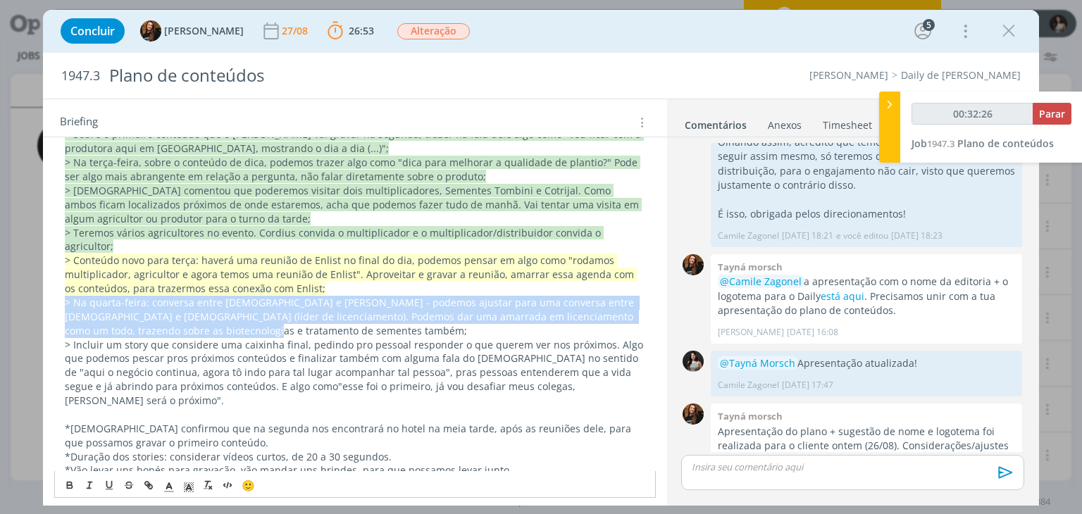
drag, startPoint x: 220, startPoint y: 314, endPoint x: 48, endPoint y: 287, distance: 173.9
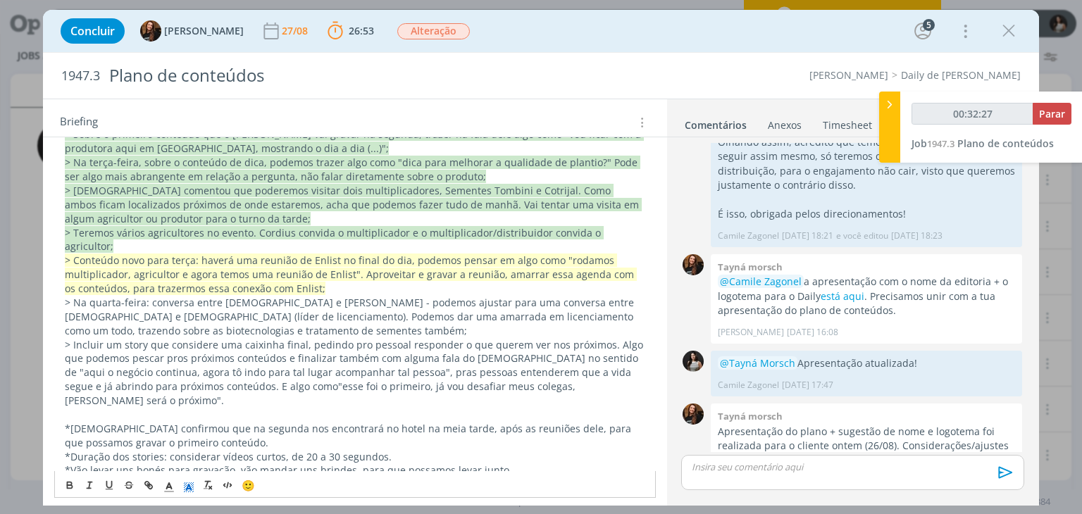
click at [192, 487] on polygon "dialog" at bounding box center [192, 487] width 1 height 1
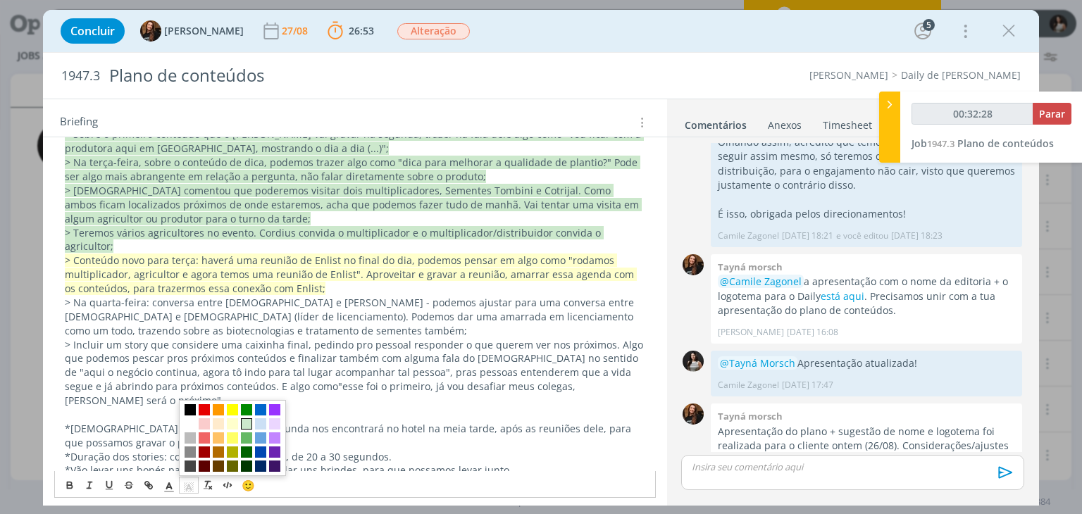
click at [245, 420] on span "dialog" at bounding box center [246, 423] width 11 height 11
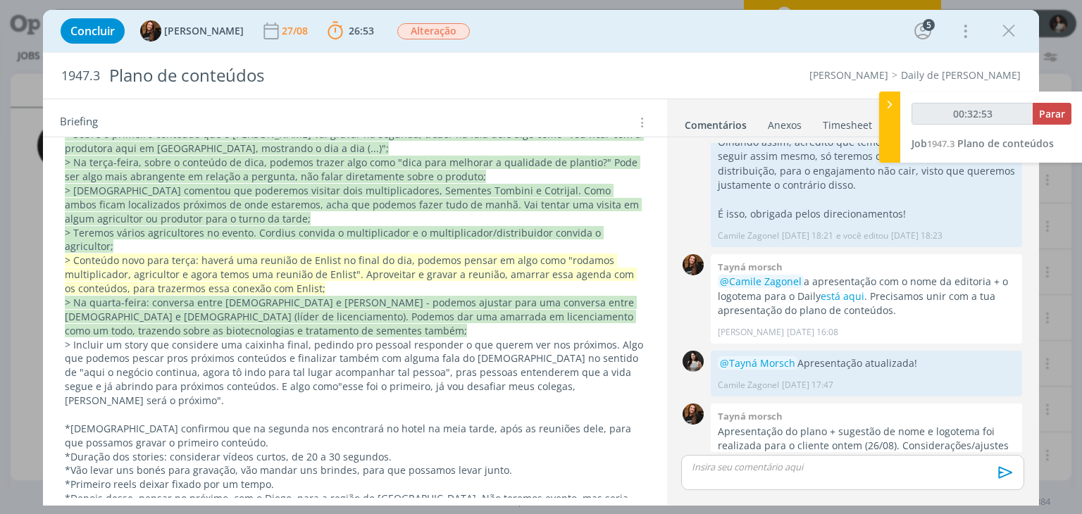
click at [233, 318] on p "> Na quarta-feira: conversa entre [DEMOGRAPHIC_DATA] e [PERSON_NAME] - podemos …" at bounding box center [355, 317] width 580 height 42
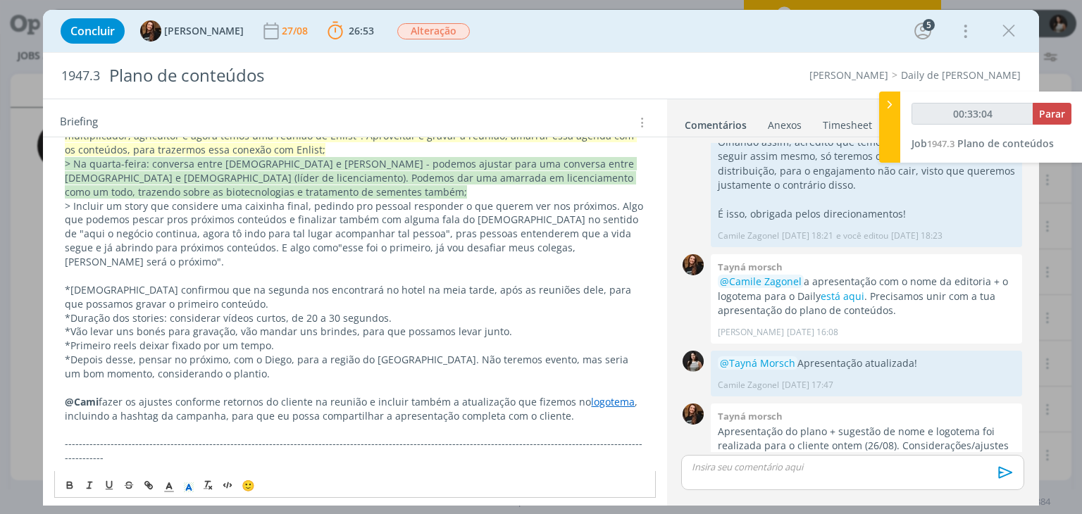
scroll to position [563, 0]
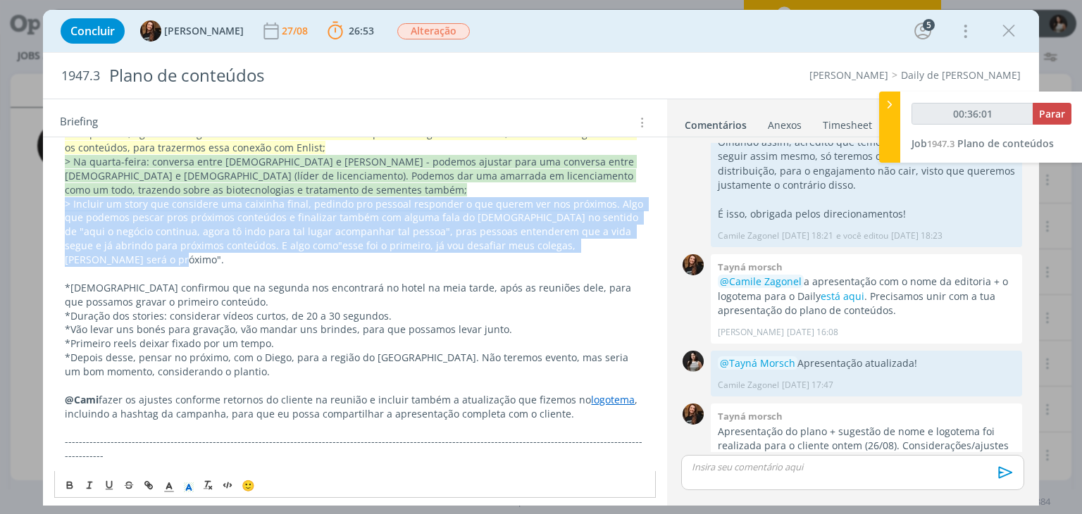
drag, startPoint x: 597, startPoint y: 232, endPoint x: 63, endPoint y: 189, distance: 535.5
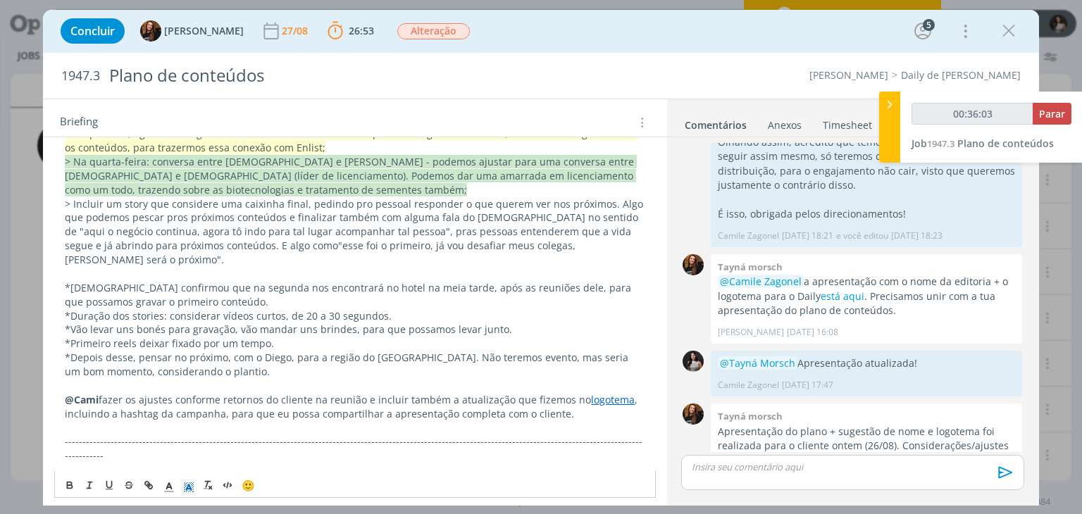
click at [189, 489] on icon "dialog" at bounding box center [188, 487] width 13 height 13
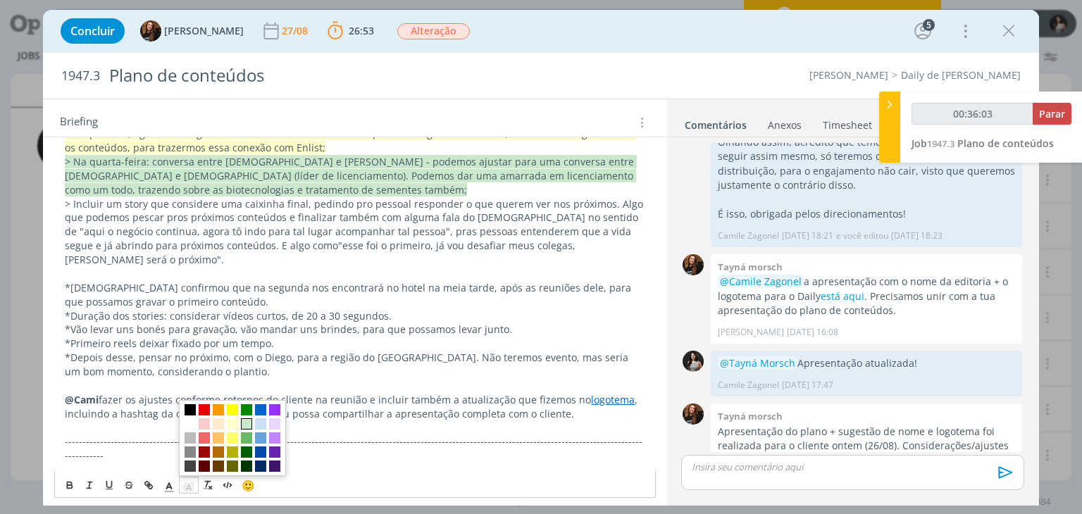
click at [248, 429] on span "dialog" at bounding box center [246, 423] width 11 height 11
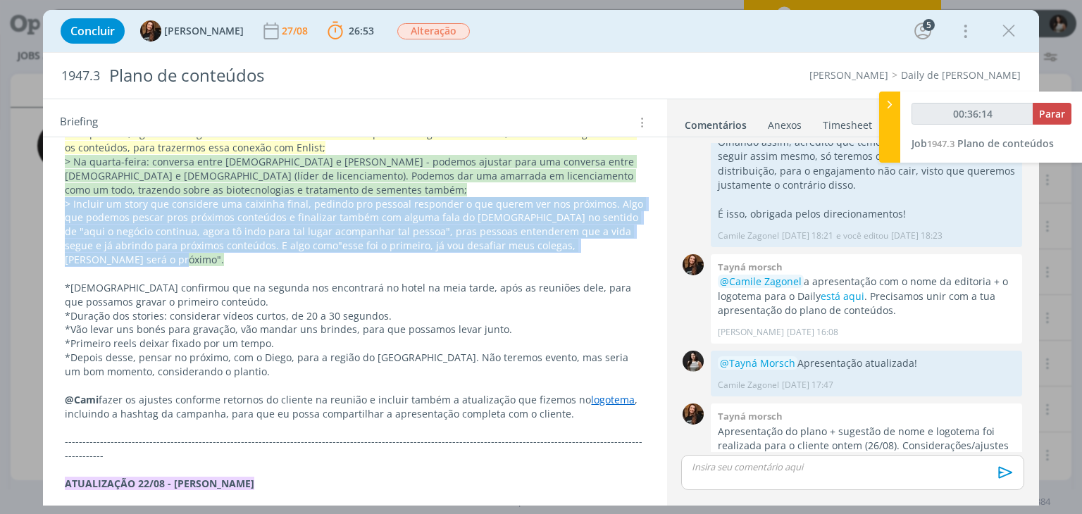
click at [566, 239] on span ""esse foi o primeiro, já vou desafiar meus colegas, [PERSON_NAME] será o próxim…" at bounding box center [321, 252] width 513 height 27
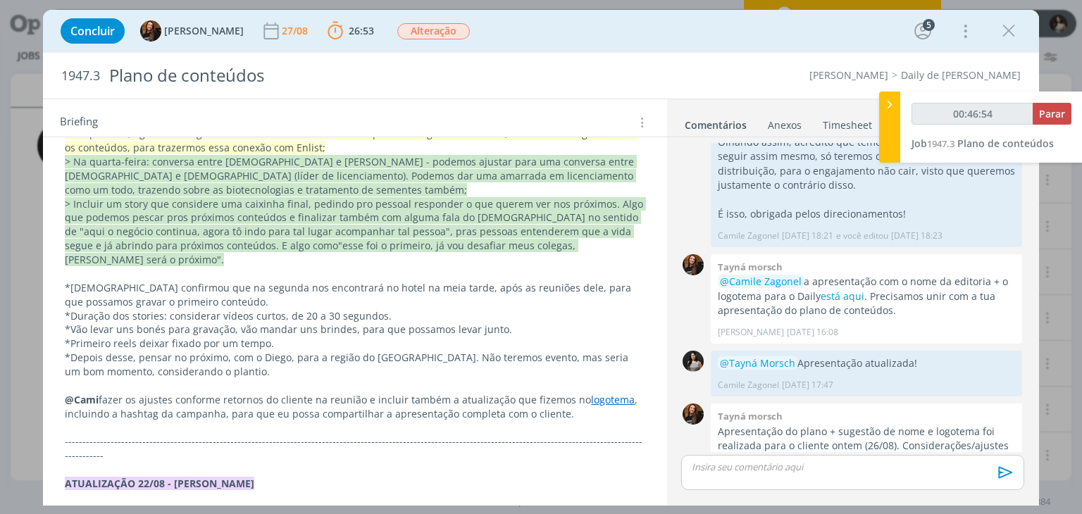
click at [310, 267] on p "dialog" at bounding box center [355, 274] width 580 height 14
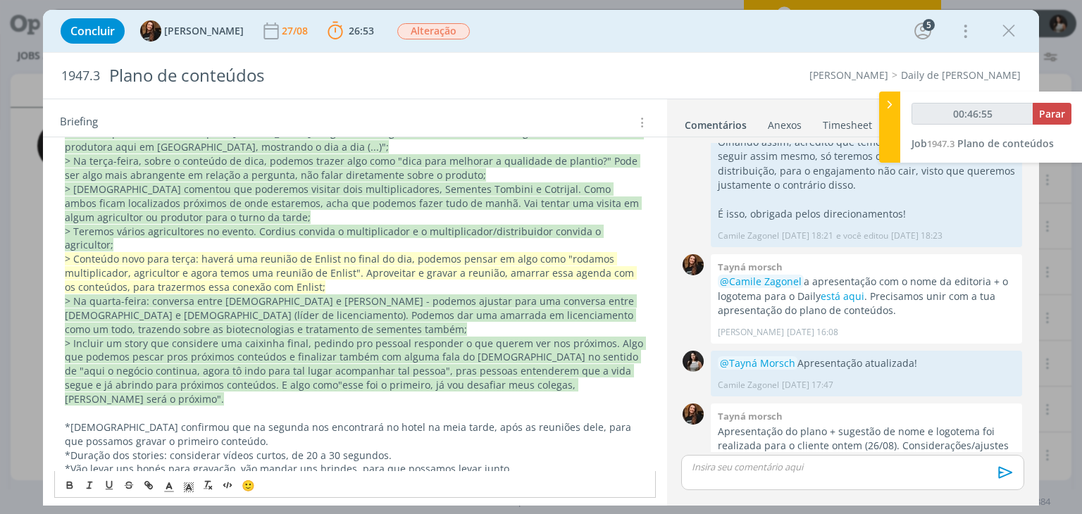
scroll to position [423, 0]
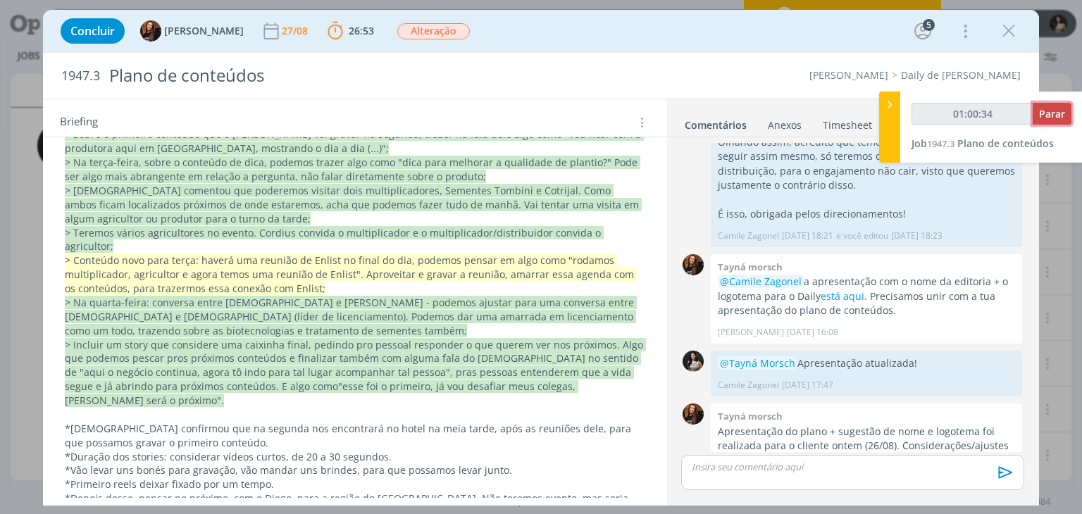
click at [1051, 119] on span "Parar" at bounding box center [1052, 113] width 26 height 13
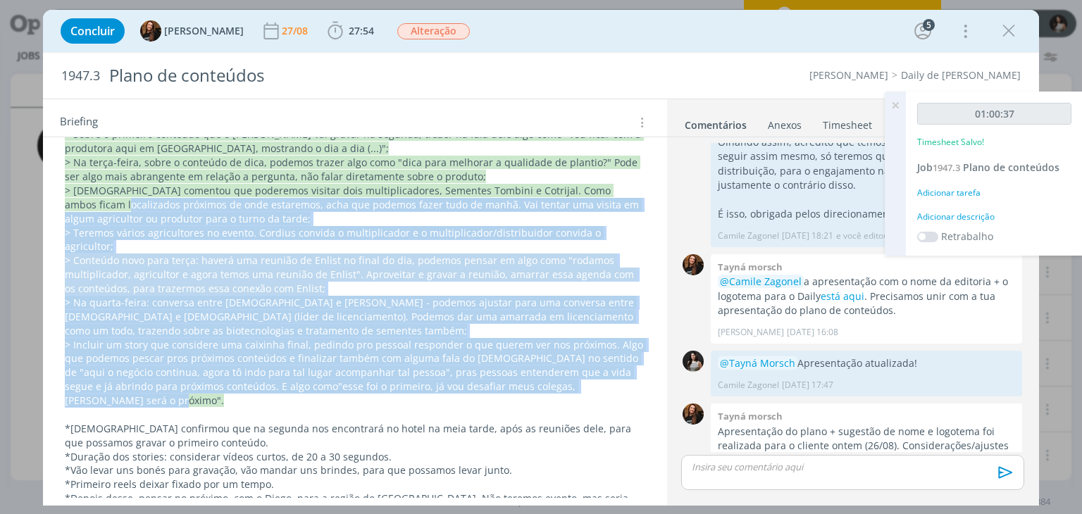
type input "01:01:00"
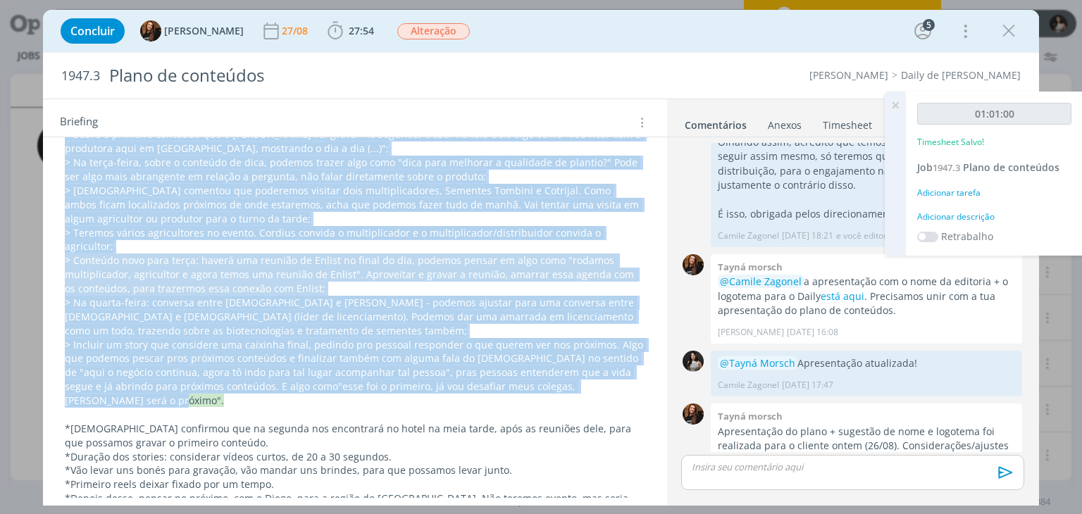
scroll to position [282, 0]
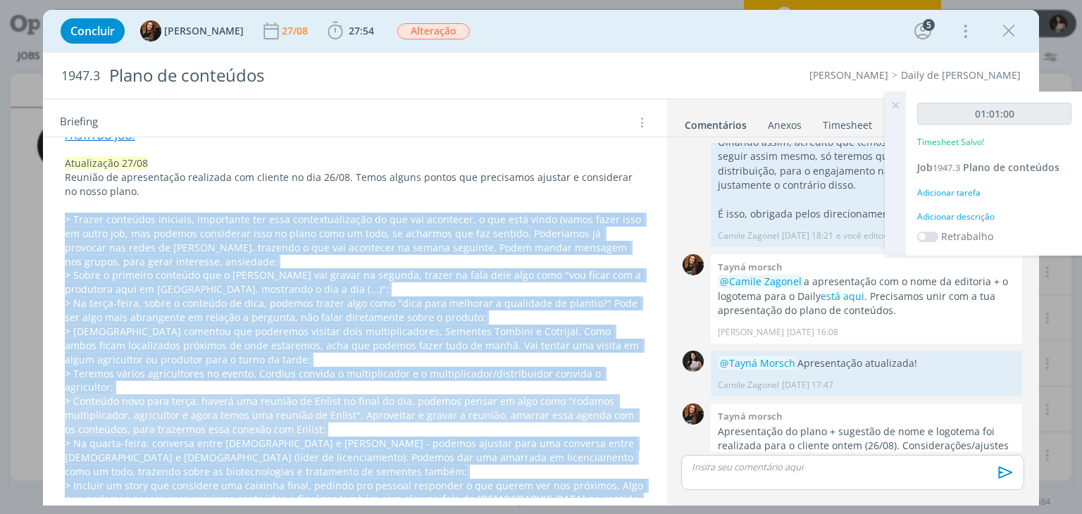
drag, startPoint x: 601, startPoint y: 374, endPoint x: 62, endPoint y: 215, distance: 561.8
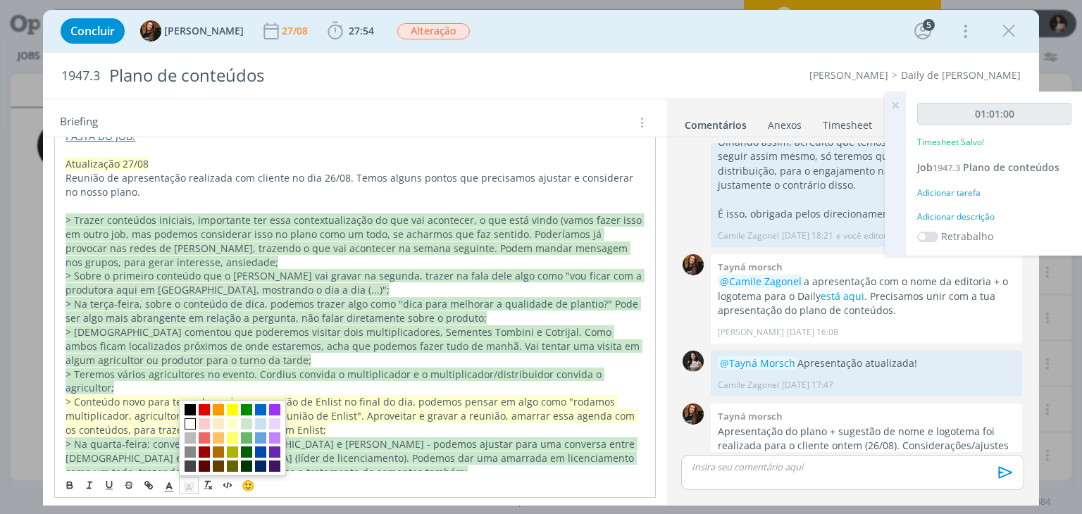
click at [187, 489] on line "dialog" at bounding box center [189, 489] width 4 height 0
click at [186, 423] on span "dialog" at bounding box center [190, 423] width 11 height 11
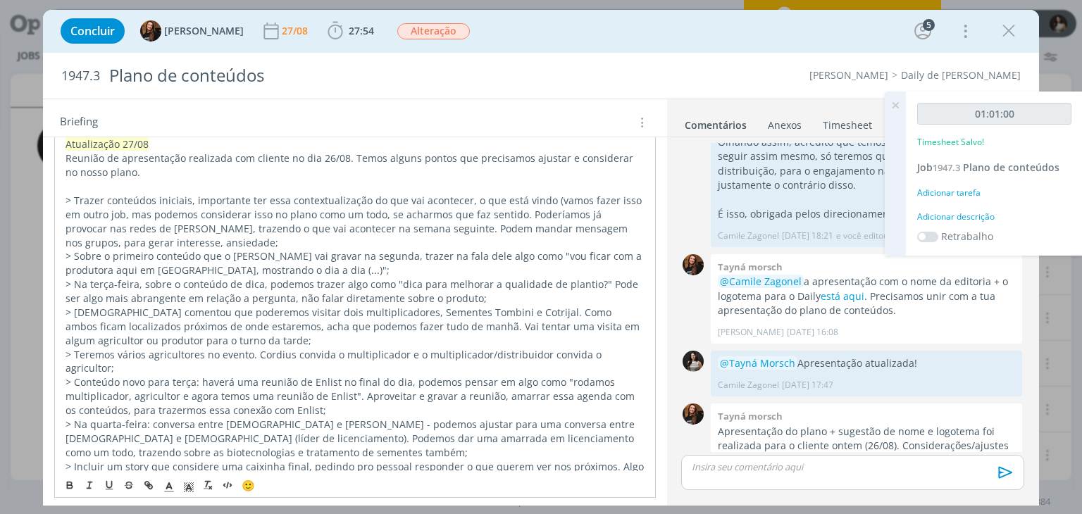
click at [306, 342] on p "> [DEMOGRAPHIC_DATA] comentou que poderemos visitar dois multiplicadores, Semen…" at bounding box center [354, 327] width 578 height 42
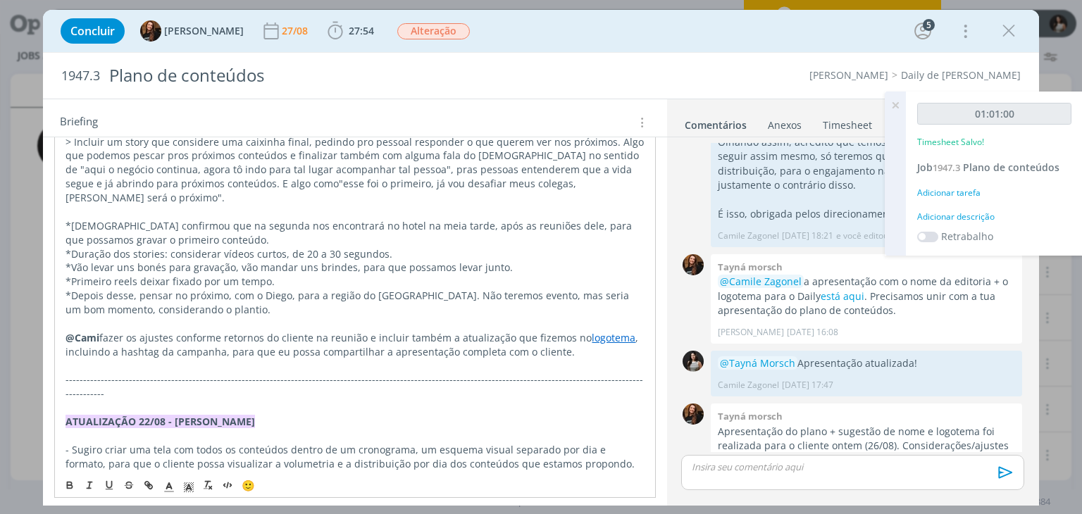
scroll to position [634, 0]
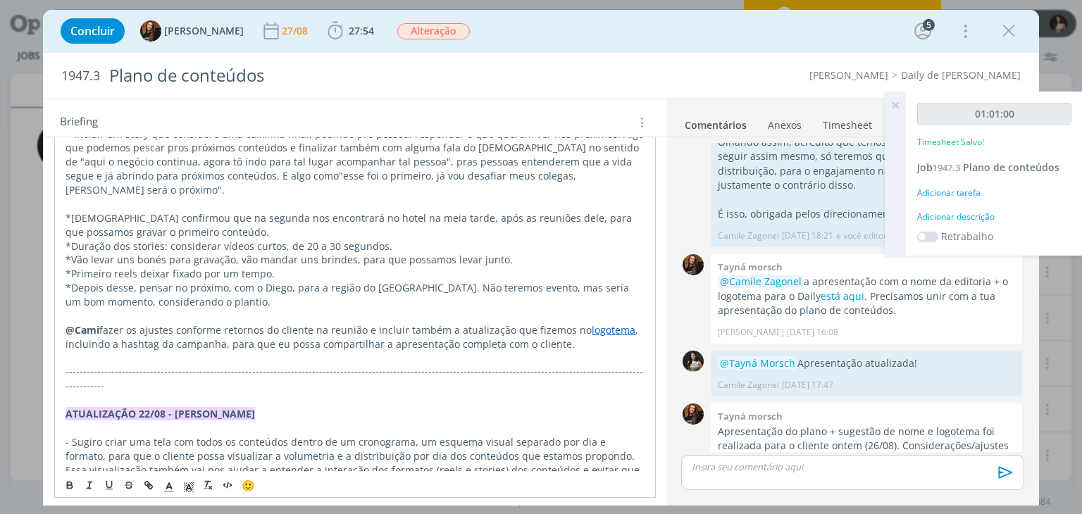
click at [604, 323] on link "logotema" at bounding box center [614, 329] width 44 height 13
click at [516, 327] on link "[URL][DOMAIN_NAME]" at bounding box center [462, 329] width 106 height 18
click at [893, 104] on icon at bounding box center [894, 105] width 25 height 27
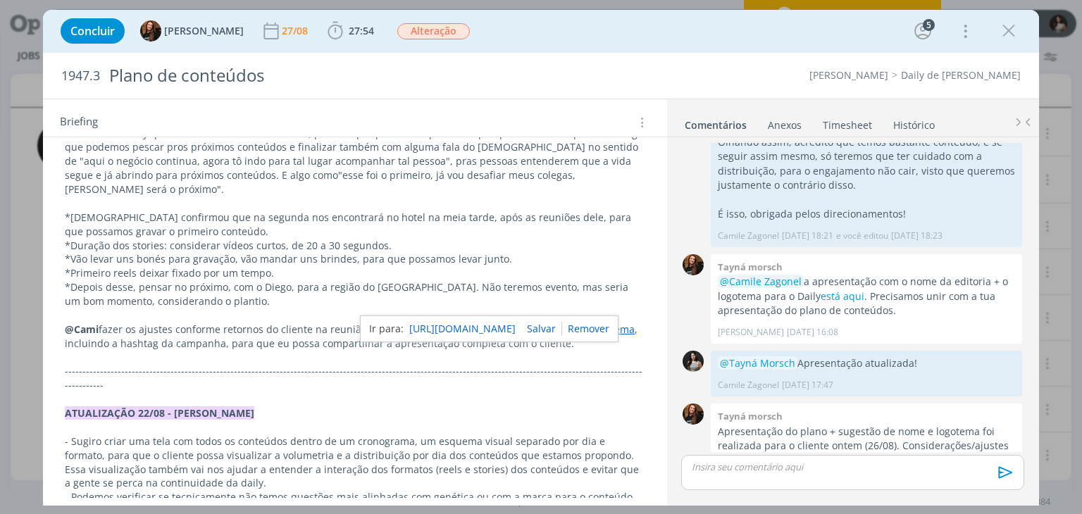
click at [839, 122] on link "Timesheet" at bounding box center [847, 122] width 51 height 20
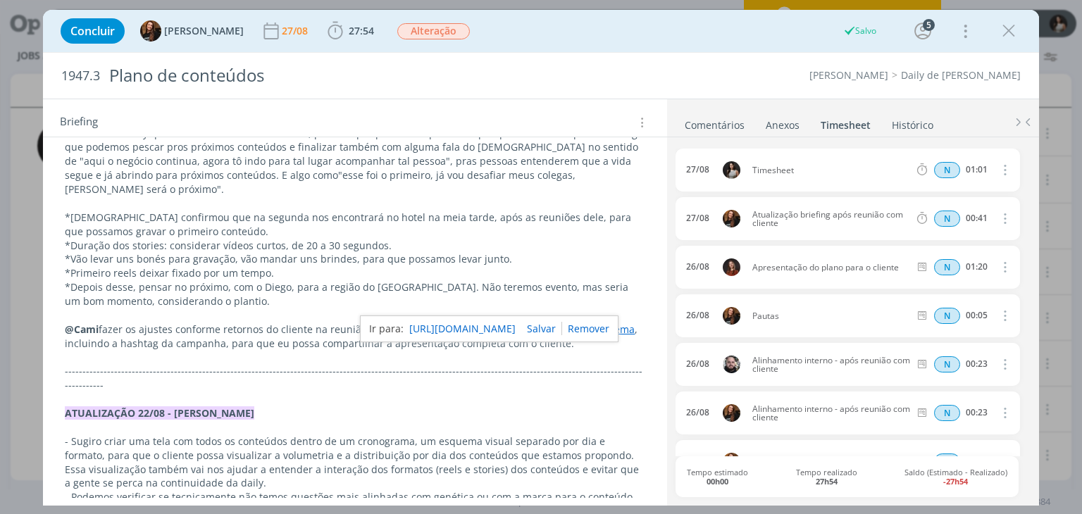
click at [997, 173] on icon "dialog" at bounding box center [1003, 169] width 15 height 17
click at [938, 208] on link "Editar" at bounding box center [963, 216] width 111 height 23
drag, startPoint x: 770, startPoint y: 170, endPoint x: 713, endPoint y: 170, distance: 57.7
click at [713, 170] on div "[DATE] 15:08 Timesheet Selecione a tarefa N 01:01" at bounding box center [847, 170] width 344 height 43
click at [834, 101] on ul "Comentários Anexos 0 Timesheet Histórico" at bounding box center [853, 118] width 372 height 38
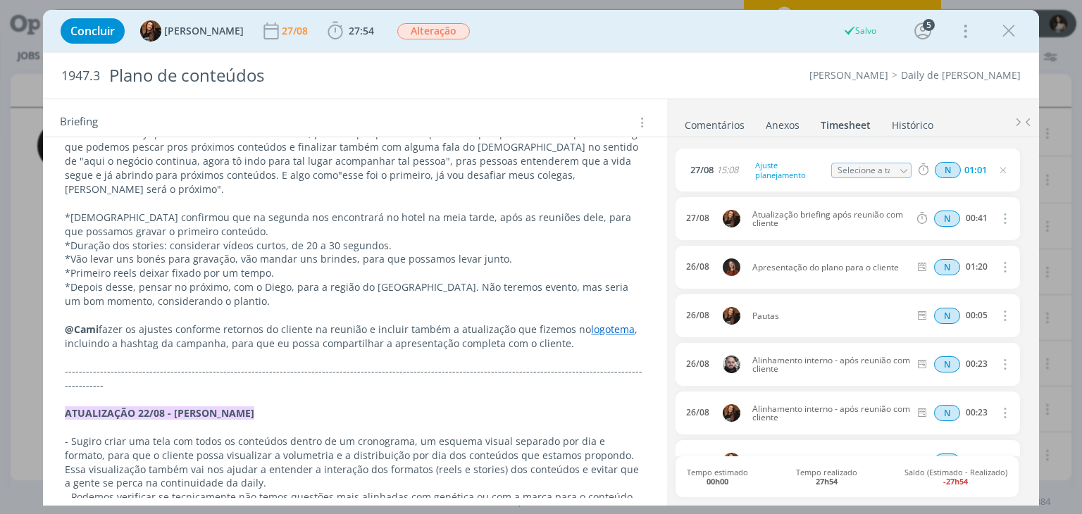
click at [725, 123] on link "Comentários" at bounding box center [714, 122] width 61 height 20
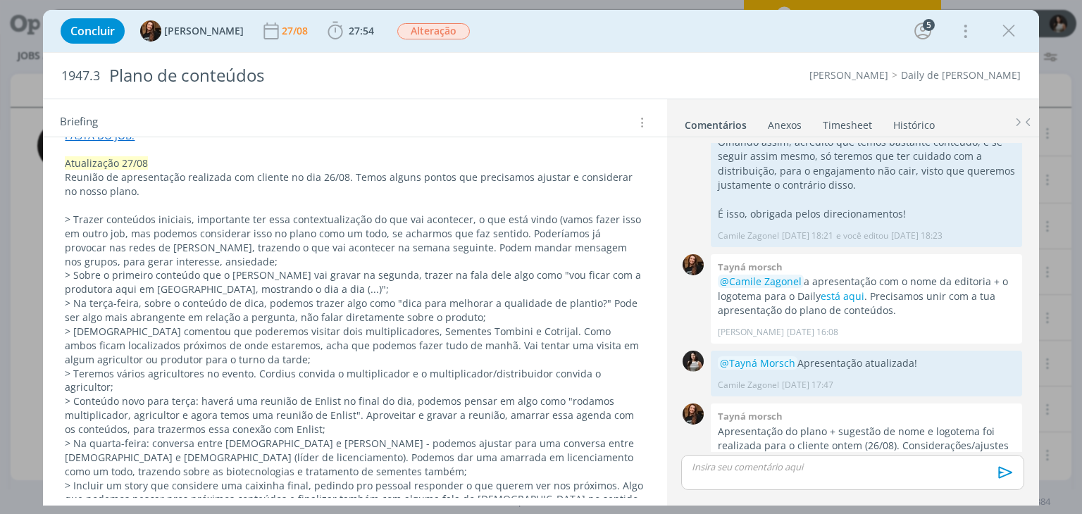
scroll to position [0, 0]
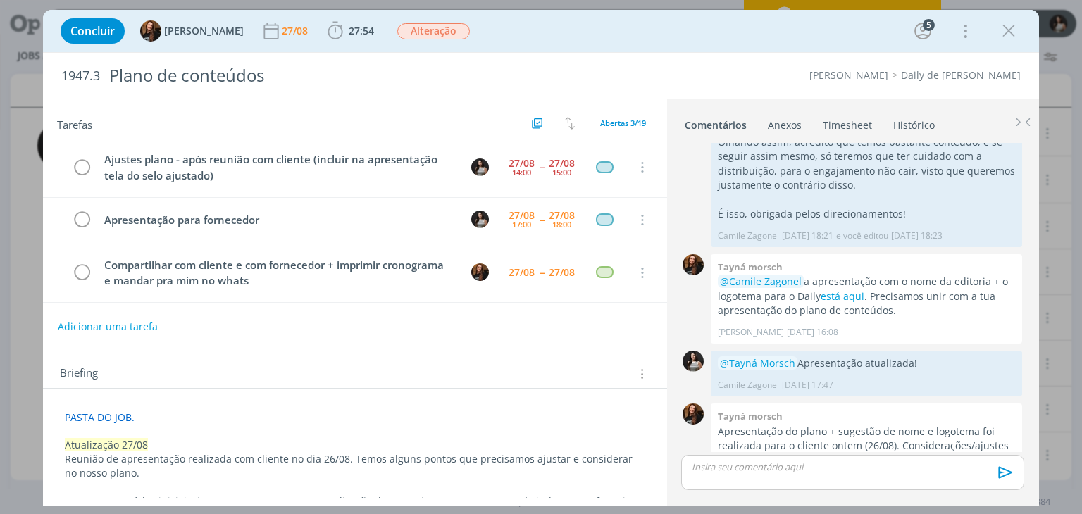
click at [851, 123] on link "Timesheet" at bounding box center [847, 122] width 51 height 20
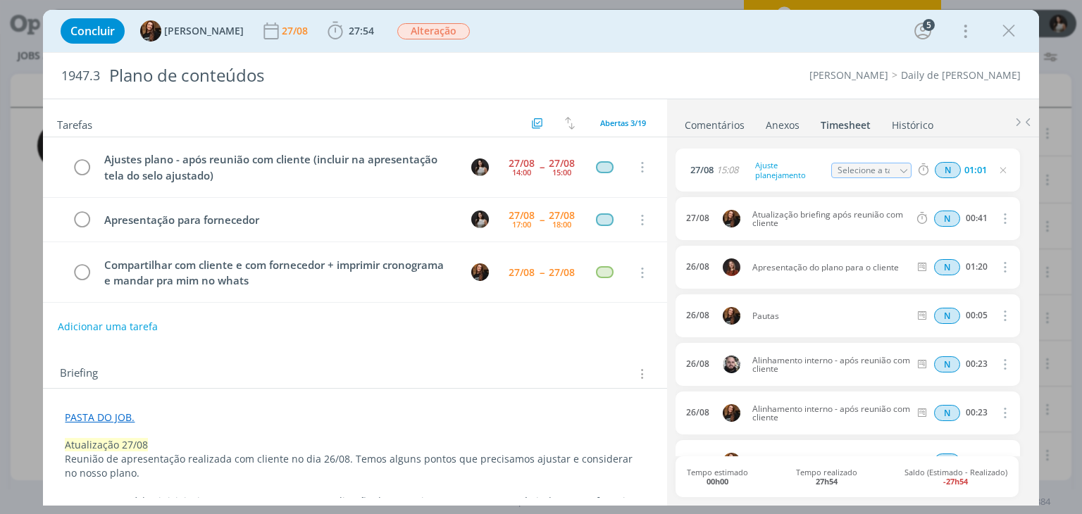
click at [708, 123] on link "Comentários" at bounding box center [714, 122] width 61 height 20
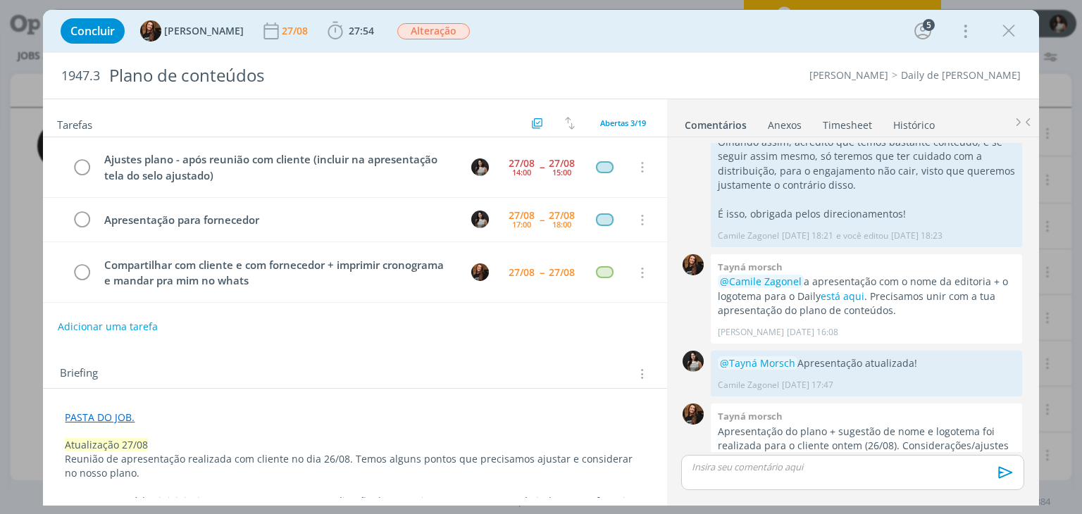
click at [121, 416] on link "PASTA DO JOB." at bounding box center [100, 417] width 70 height 13
click at [161, 439] on link "[URL][DOMAIN_NAME]" at bounding box center [157, 444] width 106 height 18
click at [751, 465] on p "dialog" at bounding box center [852, 467] width 320 height 13
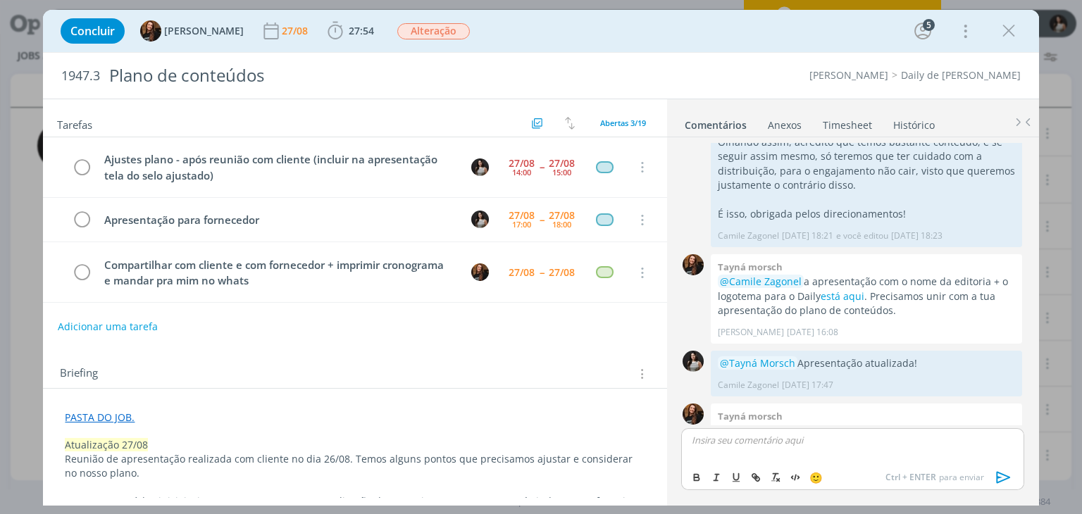
scroll to position [970, 0]
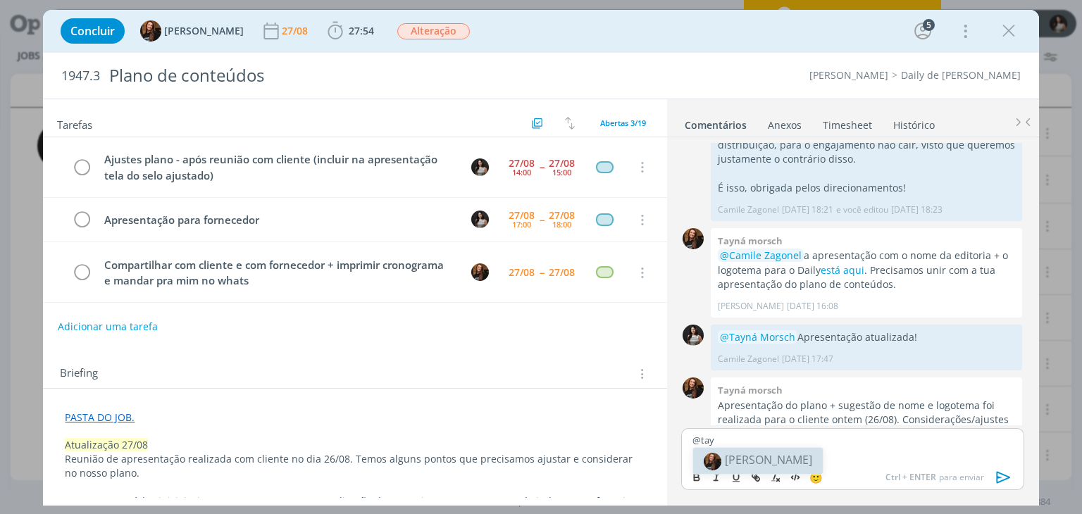
click at [746, 459] on span "[PERSON_NAME]" at bounding box center [768, 459] width 87 height 15
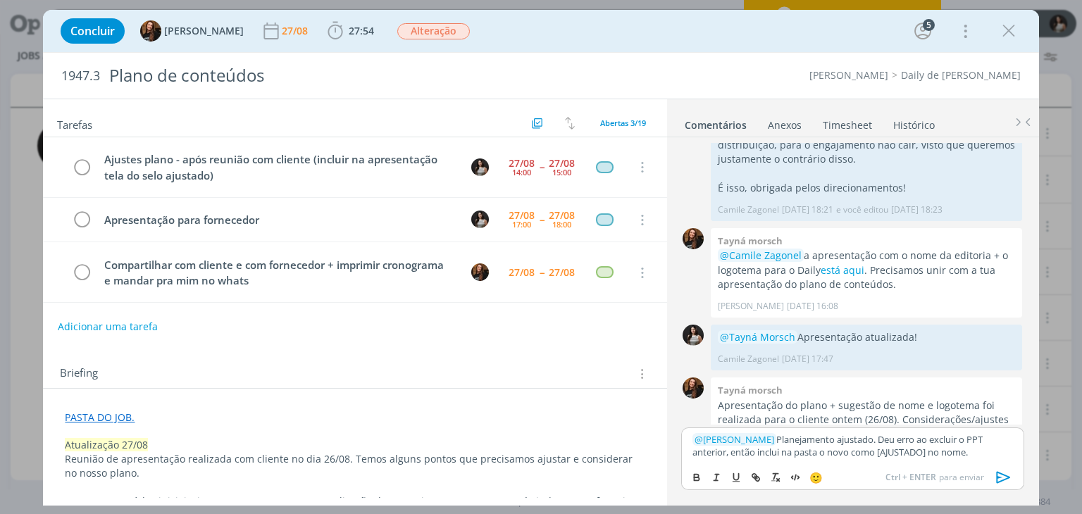
click at [1006, 481] on icon "dialog" at bounding box center [1003, 477] width 21 height 21
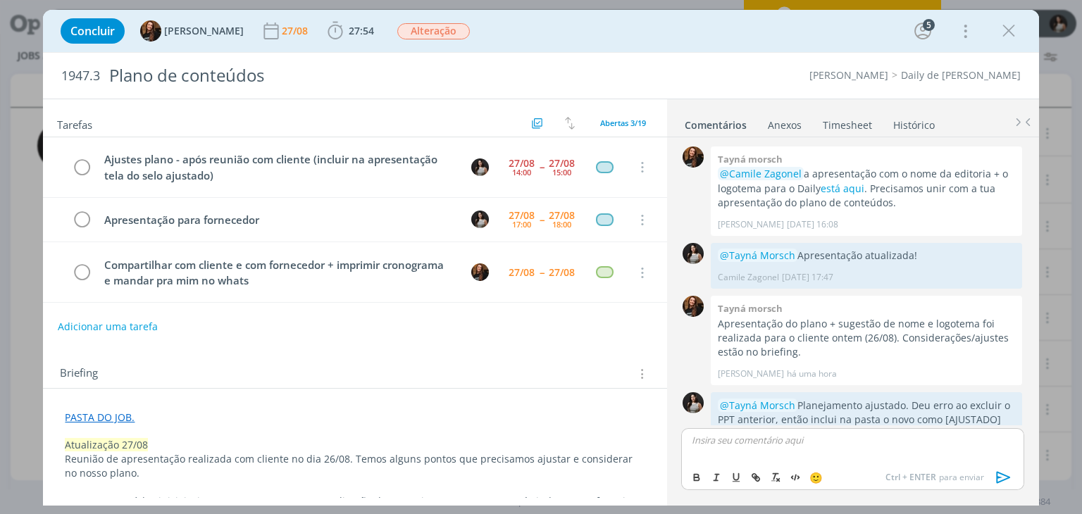
click at [994, 27] on div "Concluir Tayná Morsch 27/08 27:54 Iniciar Apontar Data * [DATE] Horas * 00:00 T…" at bounding box center [541, 31] width 974 height 34
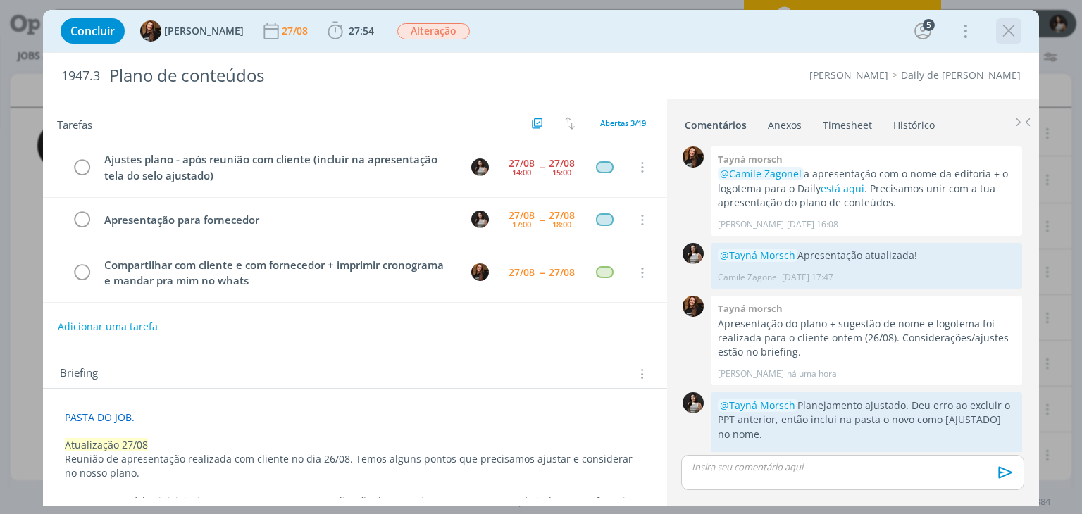
scroll to position [1025, 0]
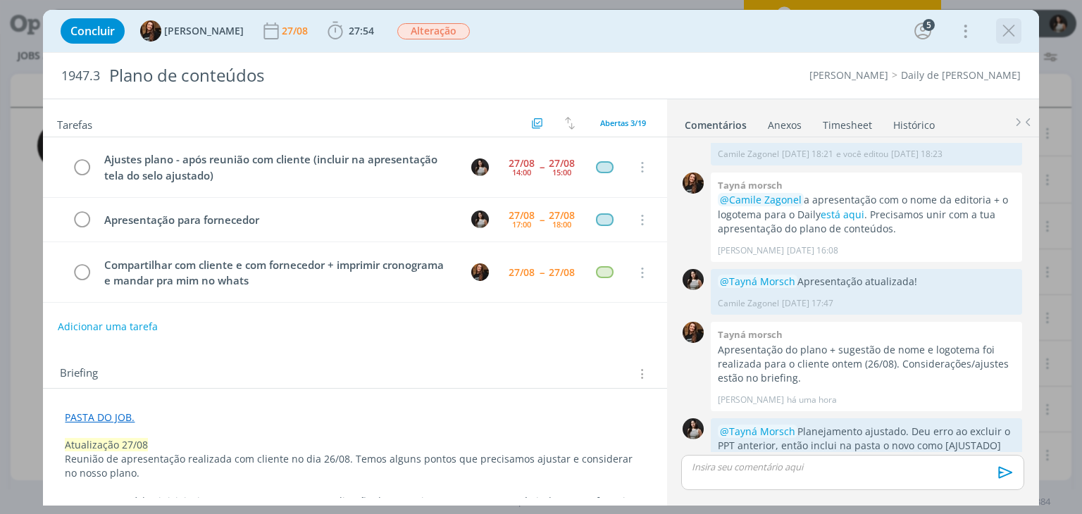
click at [1003, 31] on icon "dialog" at bounding box center [1008, 30] width 21 height 21
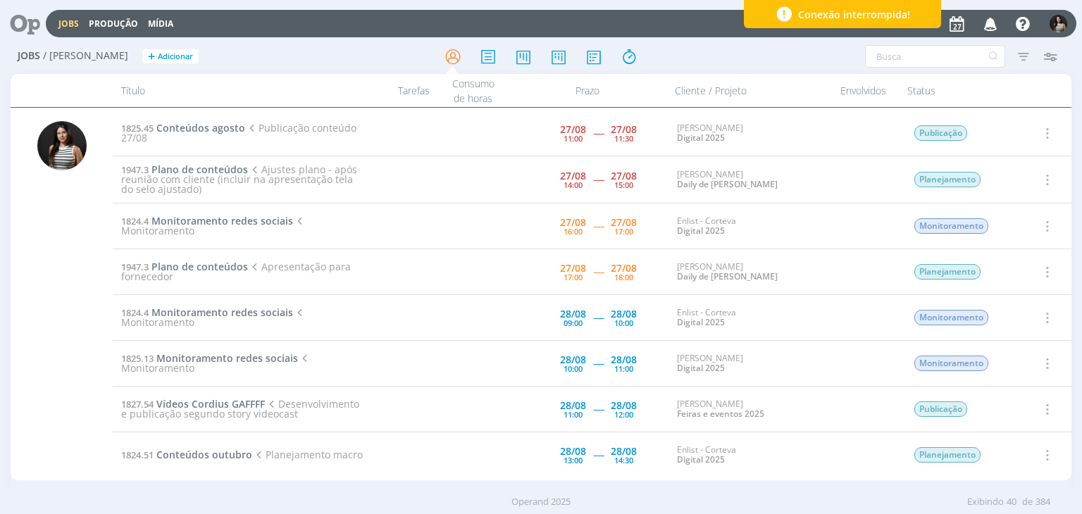
click at [1042, 182] on icon "button" at bounding box center [1045, 179] width 15 height 17
click at [1011, 230] on link "Concluir" at bounding box center [1006, 226] width 111 height 23
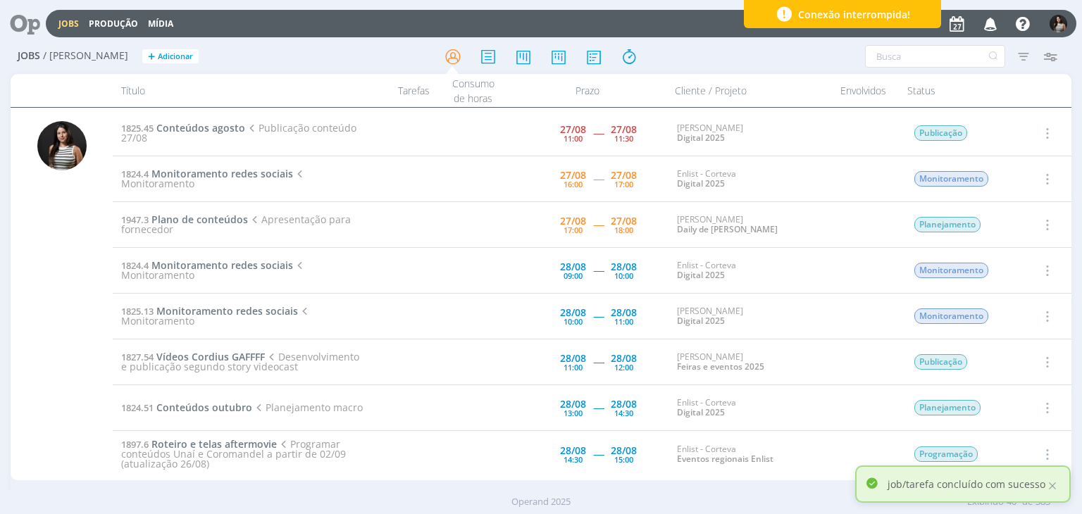
click at [1044, 136] on icon "button" at bounding box center [1045, 133] width 15 height 17
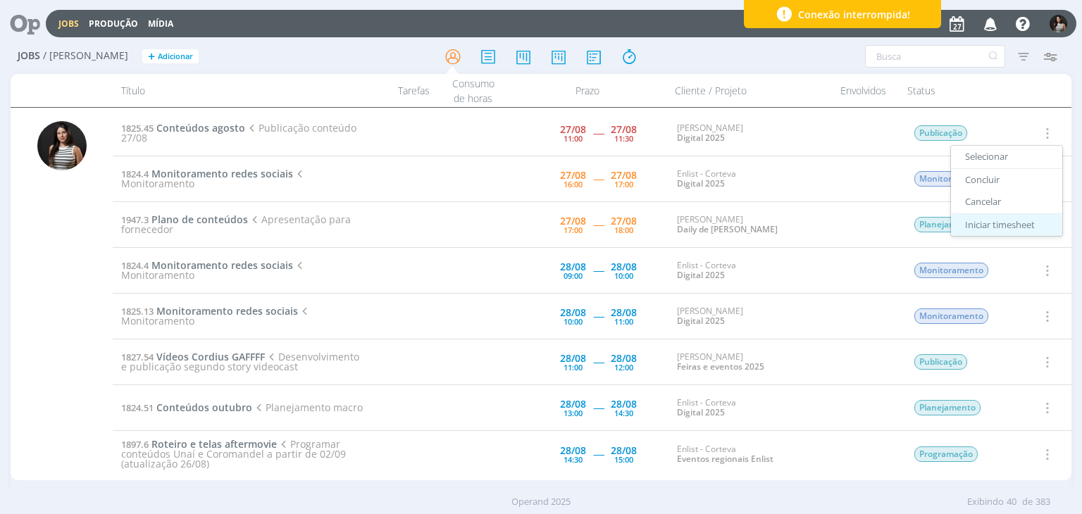
click at [1013, 224] on link "Iniciar timesheet" at bounding box center [1006, 224] width 111 height 23
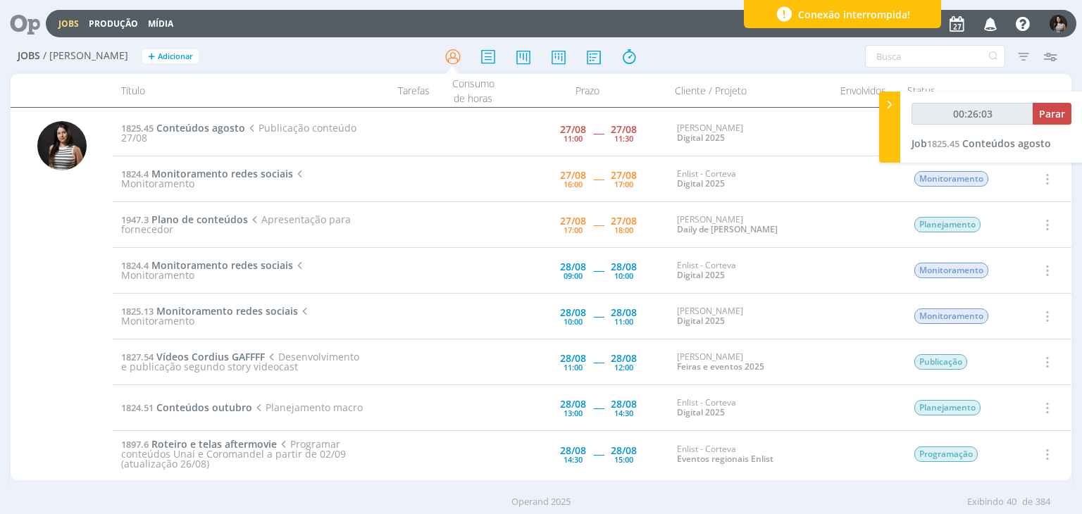
type input "00:27:26"
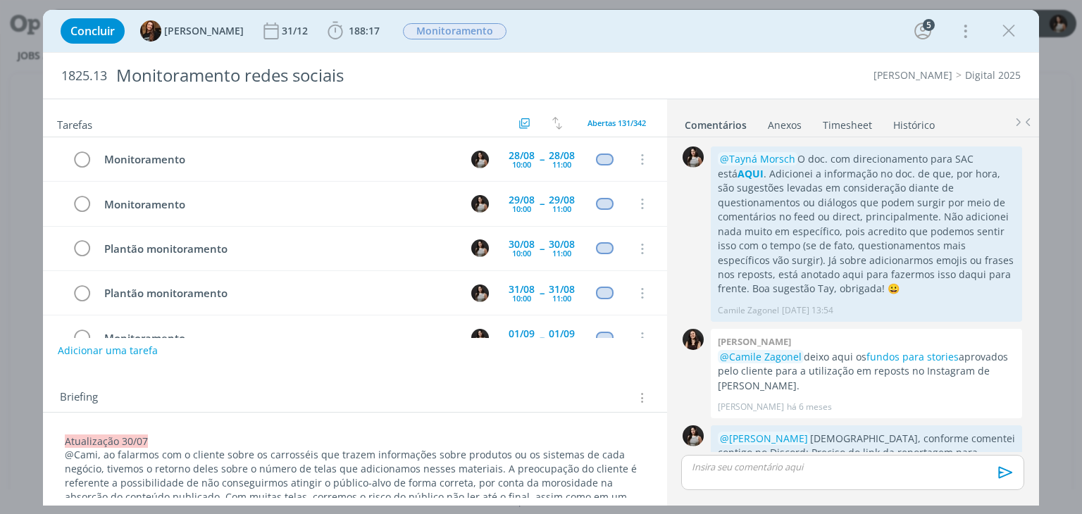
scroll to position [2136, 0]
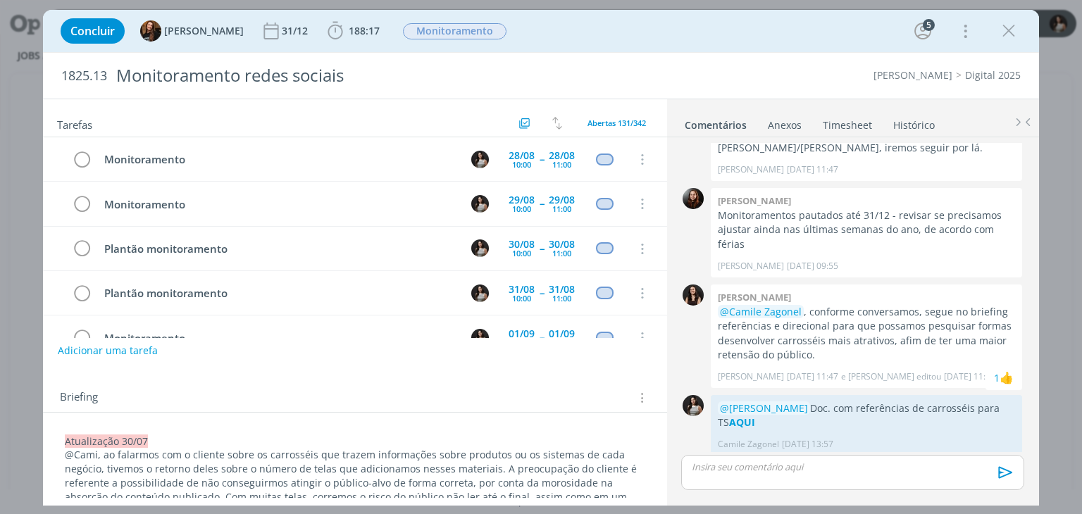
click at [849, 127] on link "Timesheet" at bounding box center [847, 122] width 51 height 20
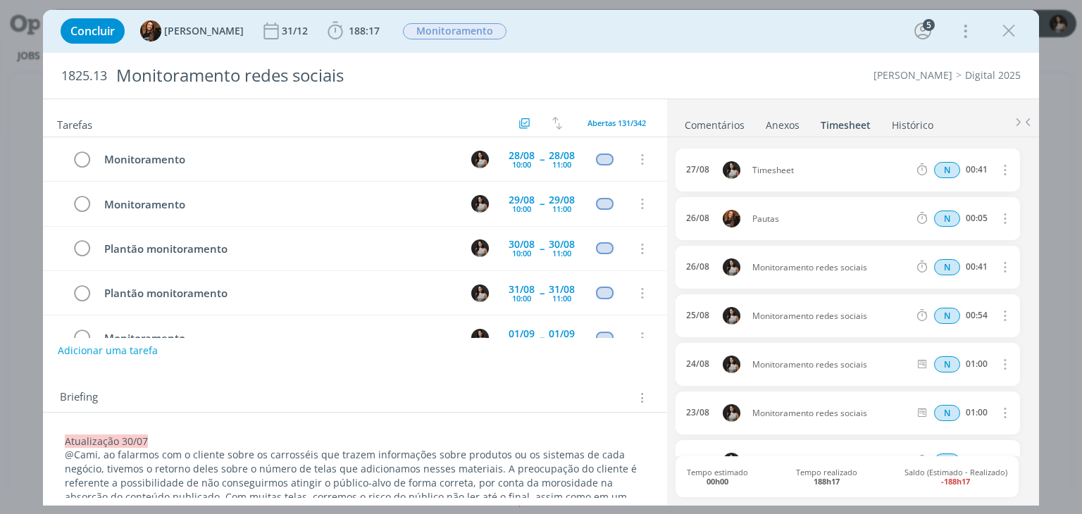
click at [997, 166] on icon "dialog" at bounding box center [1003, 169] width 15 height 17
click at [976, 210] on link "Editar" at bounding box center [963, 216] width 111 height 23
drag, startPoint x: 807, startPoint y: 170, endPoint x: 718, endPoint y: 184, distance: 89.8
click at [718, 184] on div "27/08 13:46 Timesheet Selecione a tarefa N 00:41" at bounding box center [847, 170] width 344 height 43
click at [800, 109] on ul "Comentários Anexos 0 Timesheet Histórico" at bounding box center [853, 118] width 372 height 38
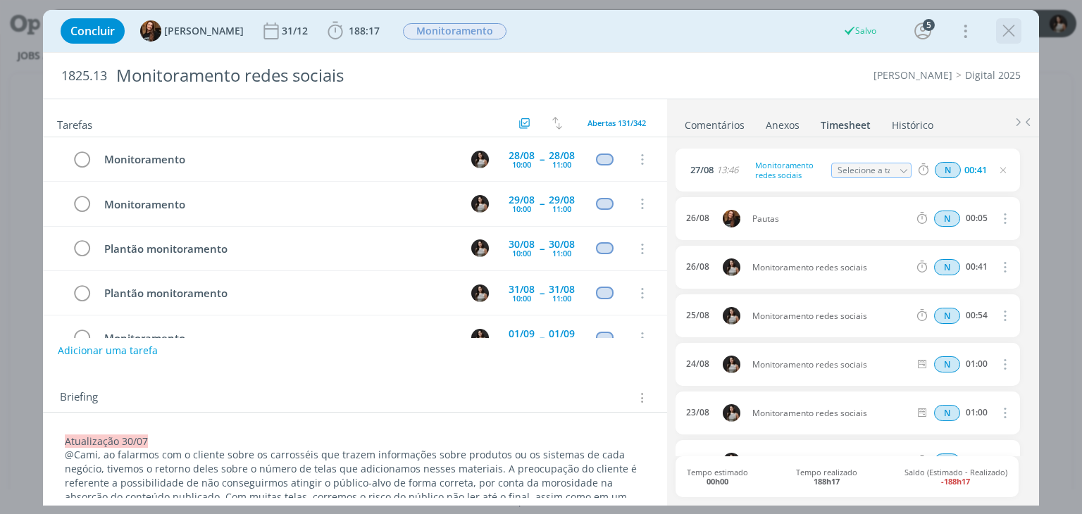
click at [1004, 30] on icon "dialog" at bounding box center [1008, 30] width 21 height 21
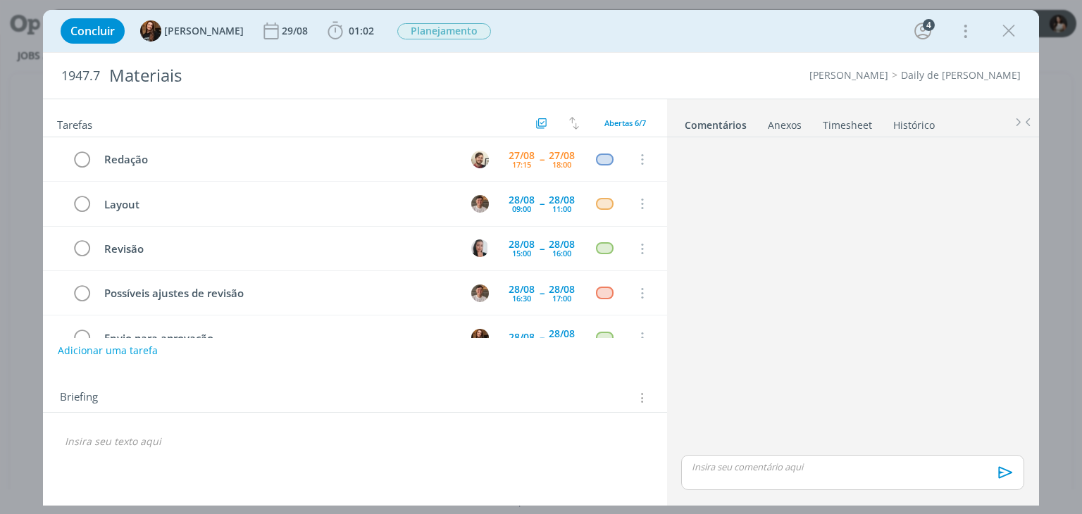
click at [850, 127] on link "Timesheet" at bounding box center [847, 122] width 51 height 20
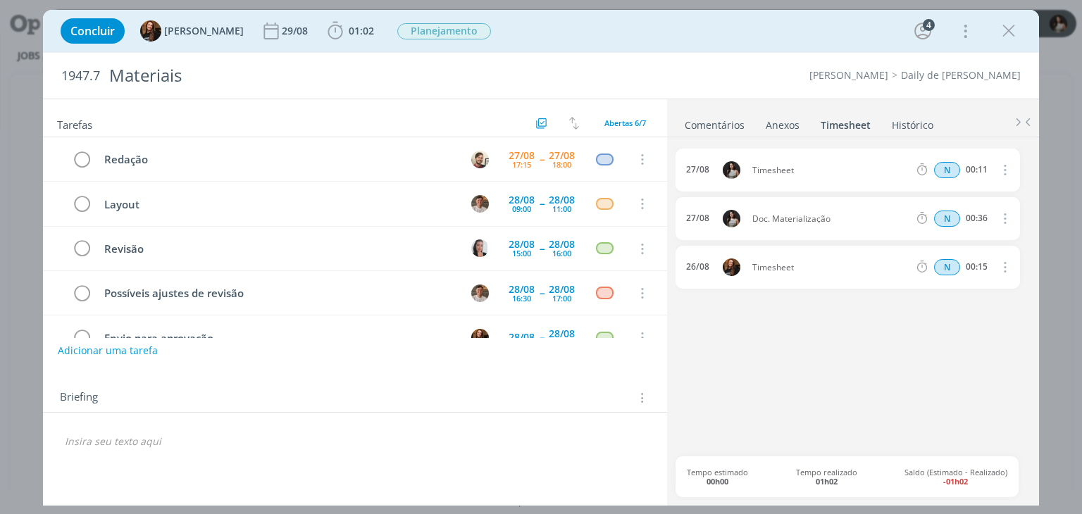
click at [1003, 173] on icon "dialog" at bounding box center [1003, 169] width 15 height 17
click at [973, 216] on link "Editar" at bounding box center [963, 216] width 111 height 23
drag, startPoint x: 809, startPoint y: 171, endPoint x: 744, endPoint y: 179, distance: 65.3
click at [744, 179] on div "27/08 13:58 Timesheet Selecione a tarefa N 00:11" at bounding box center [847, 170] width 344 height 43
click at [847, 366] on div "27/08 13:58 Finalização doc. Selecione a tarefa N 00:11 27/08 Doc. Materializaç…" at bounding box center [852, 303] width 354 height 308
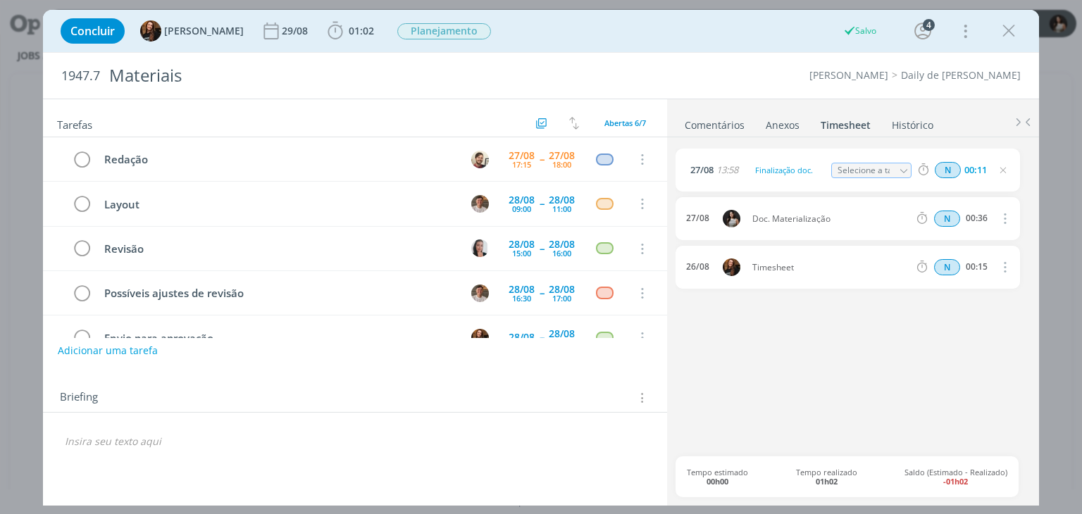
click at [730, 127] on link "Comentários" at bounding box center [714, 122] width 61 height 20
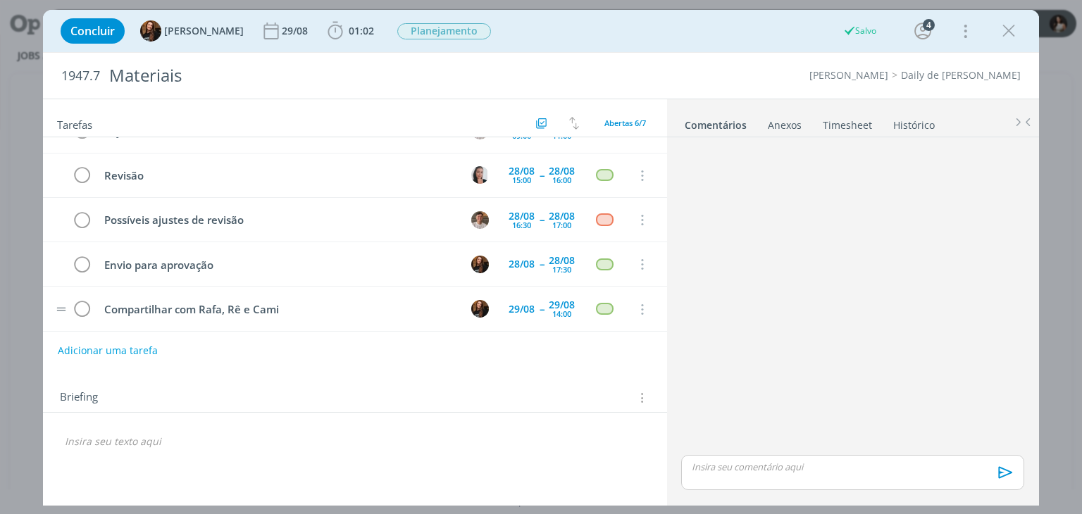
scroll to position [75, 0]
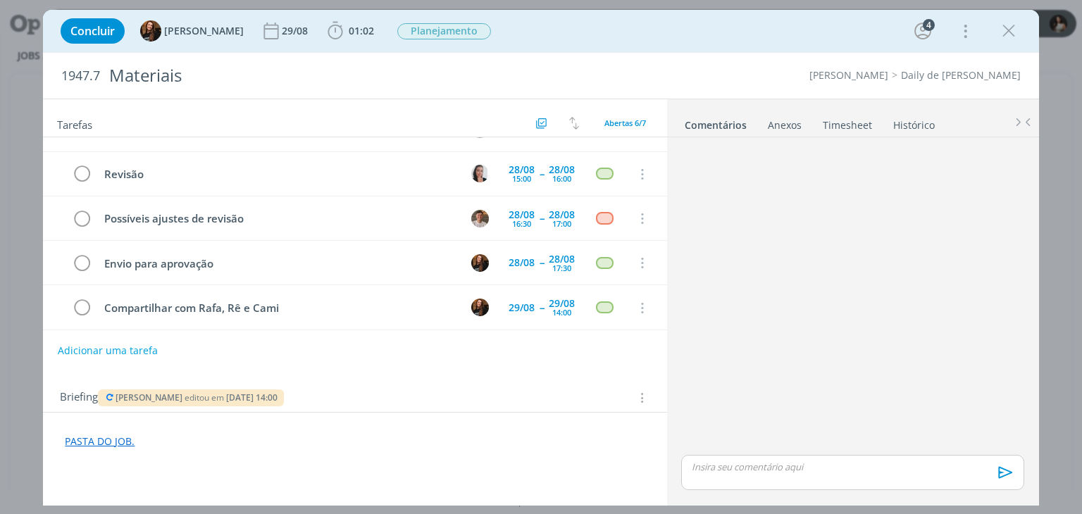
click at [841, 122] on link "Timesheet" at bounding box center [847, 122] width 51 height 20
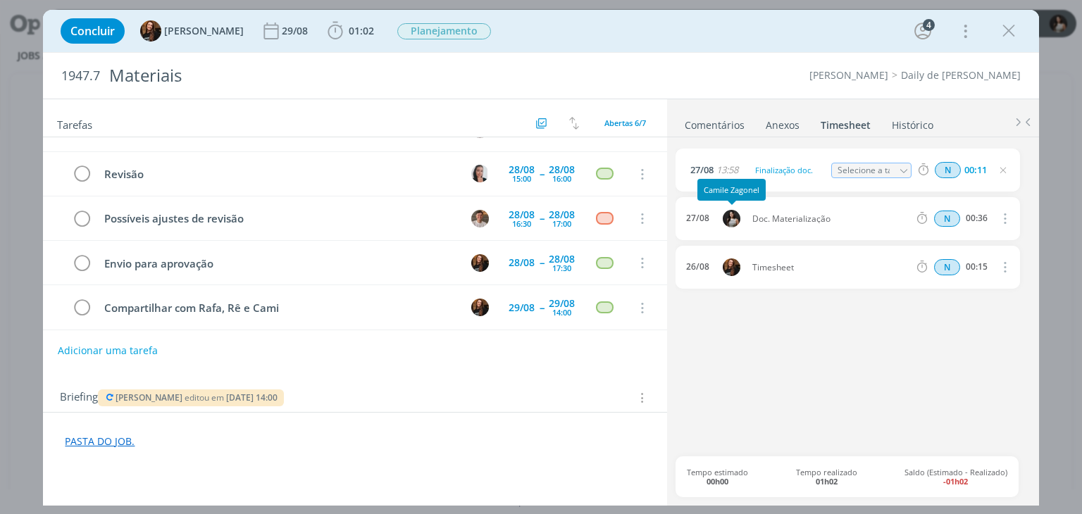
click at [788, 427] on div "27/08 13:58 Finalização doc. Selecione a tarefa N 00:11 27/08 Doc. Materializaç…" at bounding box center [852, 303] width 354 height 308
click at [730, 118] on link "Comentários" at bounding box center [714, 122] width 61 height 20
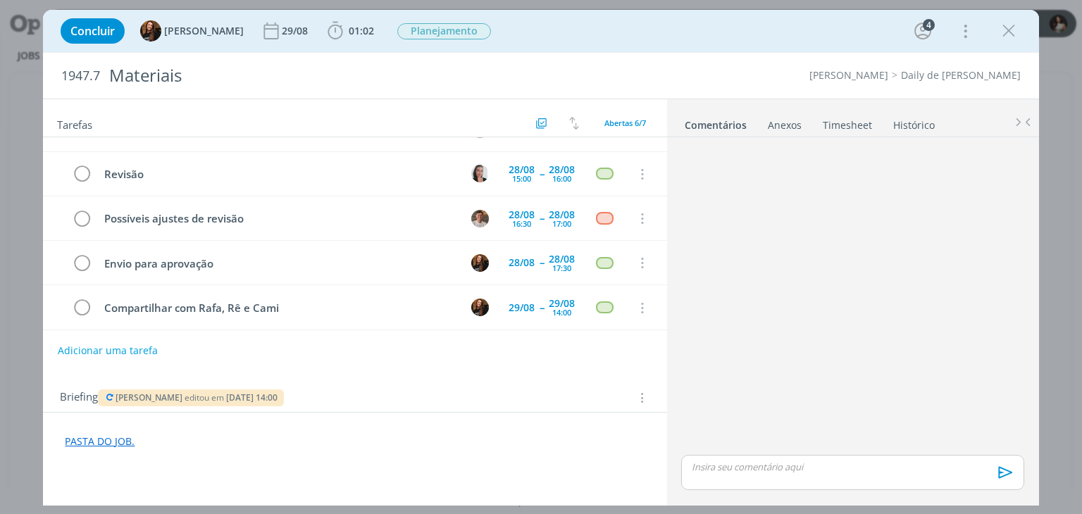
click at [728, 470] on p "dialog" at bounding box center [852, 467] width 320 height 13
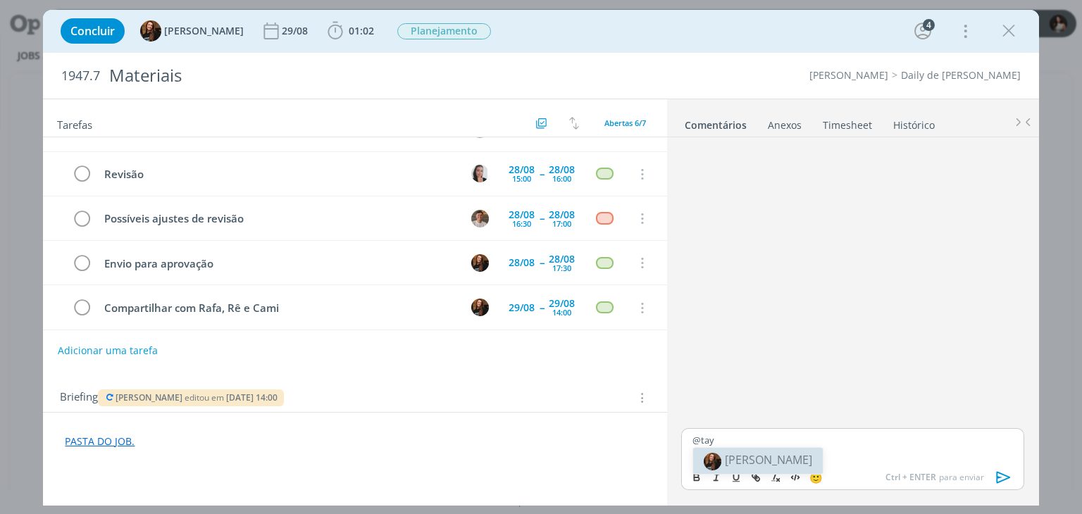
click at [738, 460] on span "[PERSON_NAME]" at bounding box center [768, 459] width 87 height 15
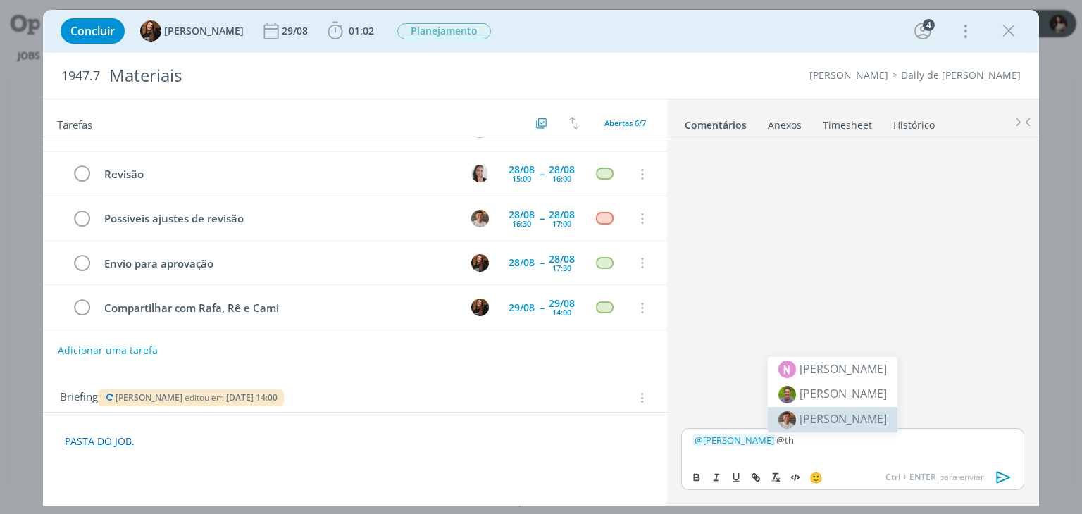
click at [823, 418] on span "[PERSON_NAME]" at bounding box center [842, 418] width 87 height 15
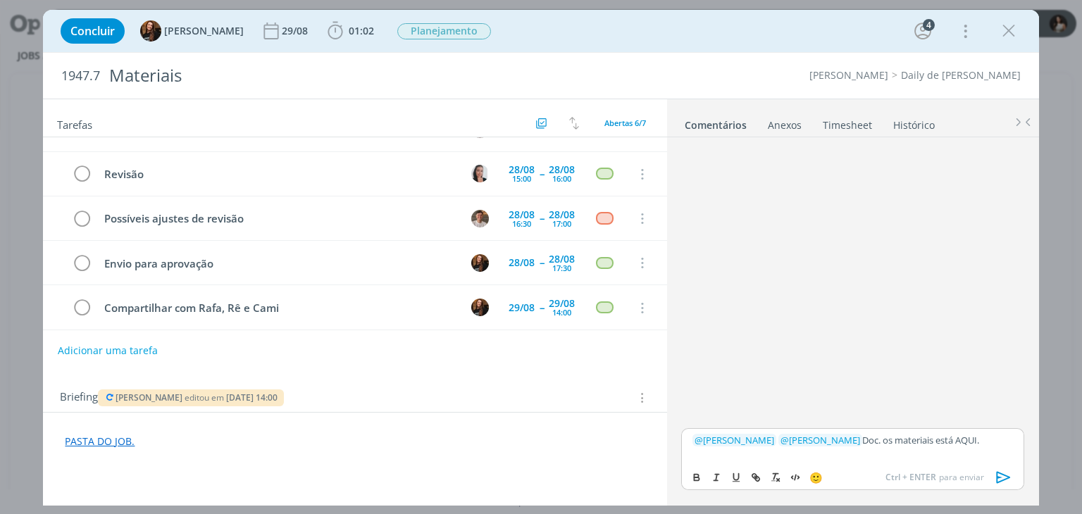
drag, startPoint x: 961, startPoint y: 443, endPoint x: 937, endPoint y: 442, distance: 24.7
click at [937, 442] on p "﻿ @ Tayná Morsch ﻿ ﻿ @ Thiago Varoni ﻿ Doc. os materiais está AQUI." at bounding box center [852, 440] width 320 height 13
click at [699, 480] on icon "dialog" at bounding box center [696, 478] width 5 height 3
click at [844, 453] on div "﻿ @ Tayná Morsch ﻿ ﻿ @ Thiago Varoni ﻿ Doc. os materiais está AQUI." at bounding box center [852, 445] width 342 height 35
click at [106, 440] on link "PASTA DO JOB." at bounding box center [100, 441] width 70 height 13
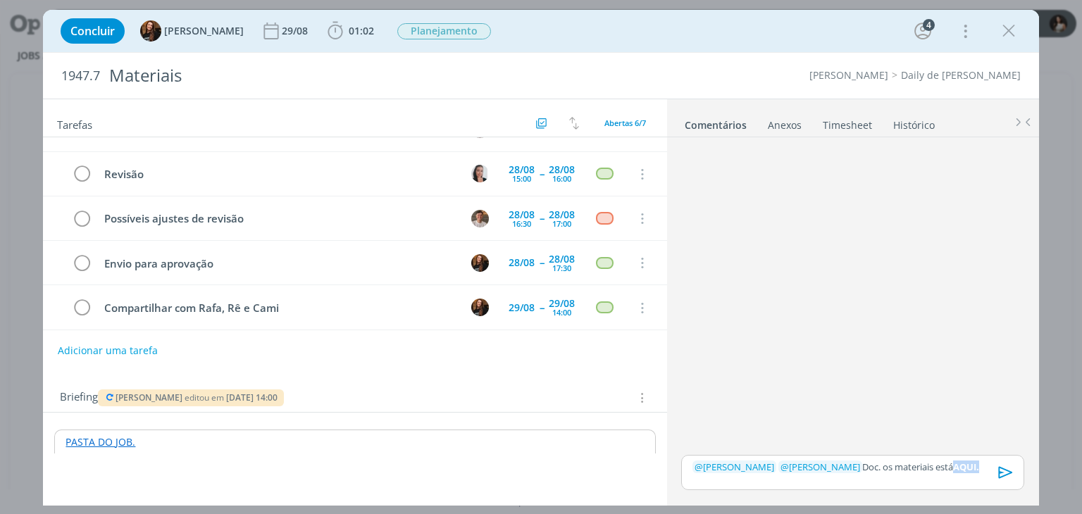
drag, startPoint x: 963, startPoint y: 464, endPoint x: 936, endPoint y: 467, distance: 27.6
click at [936, 467] on p "﻿ @ Tayná Morsch ﻿ ﻿ @ Thiago Varoni ﻿ Doc. os materiais está AQUI." at bounding box center [852, 467] width 320 height 13
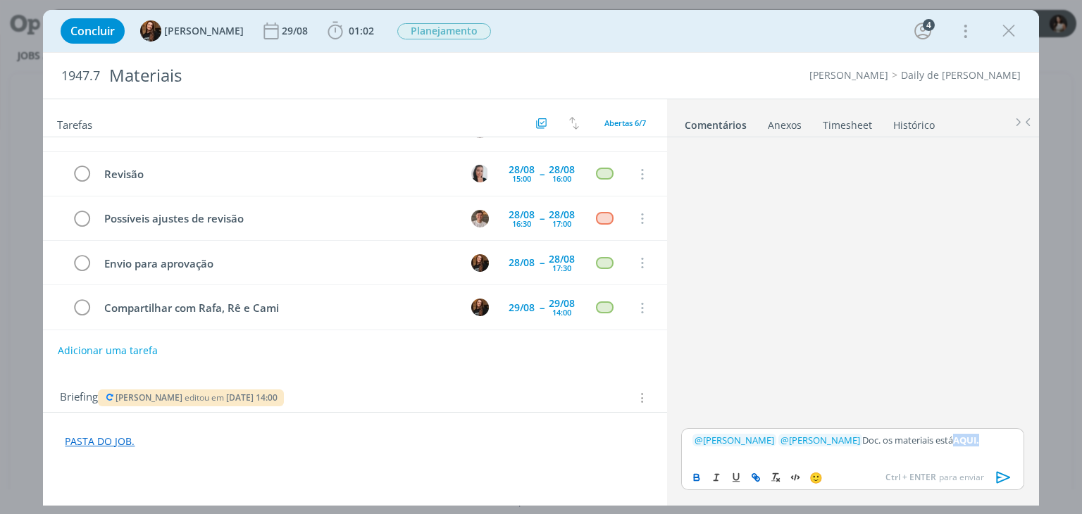
click at [758, 480] on icon "dialog" at bounding box center [757, 479] width 4 height 4
type input "AQUI."
paste input "https://sobeae.sharepoint.com/:w:/s/SOBEAE/ERRJFrrPNZNDngyxd-33VM8B7mcJ2N6RH41U…"
type input "https://sobeae.sharepoint.com/:w:/s/SOBEAE/ERRJFrrPNZNDngyxd-33VM8B7mcJ2N6RH41U…"
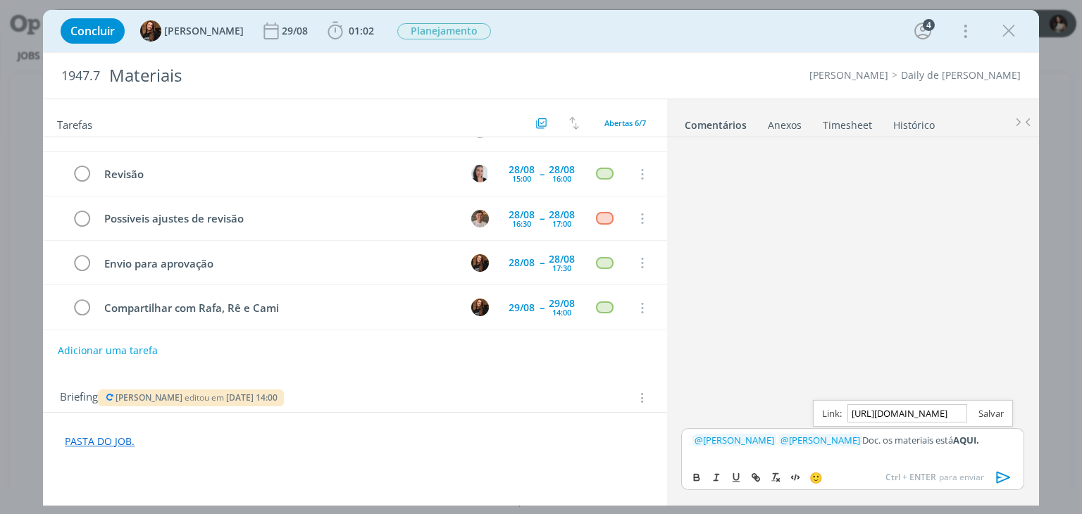
scroll to position [0, 0]
click at [992, 415] on link "dialog" at bounding box center [985, 413] width 37 height 13
click at [983, 441] on p "﻿ @ Tayná Morsch ﻿ ﻿ @ Thiago Varoni ﻿ Doc. os materiais está AQUI." at bounding box center [852, 440] width 320 height 13
click at [870, 440] on p "﻿ @ Tayná Morsch ﻿ ﻿ @ Thiago Varoni ﻿ Doc. os materiais está AQUI." at bounding box center [852, 440] width 320 height 13
click at [1001, 481] on icon "dialog" at bounding box center [1003, 478] width 14 height 12
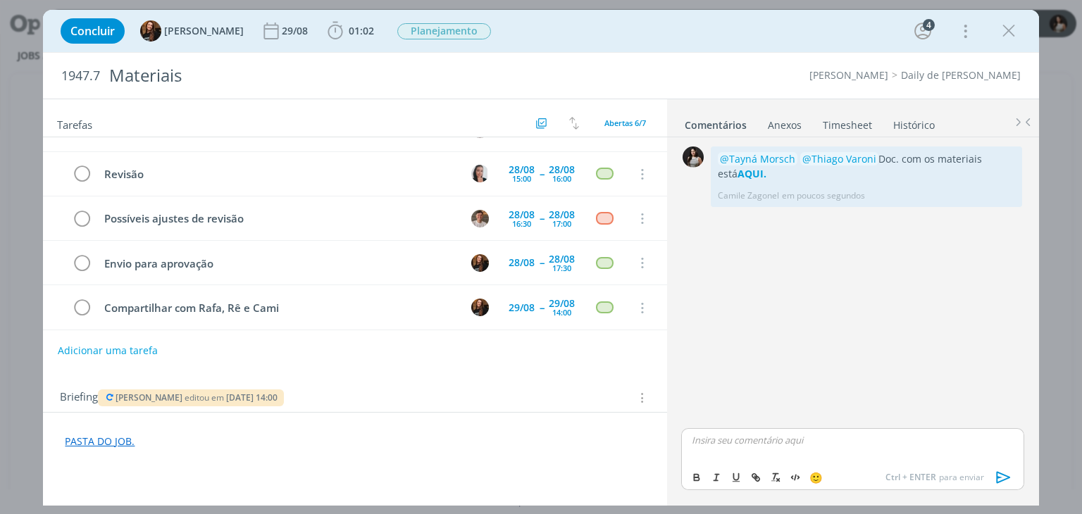
click at [842, 127] on link "Timesheet" at bounding box center [847, 122] width 51 height 20
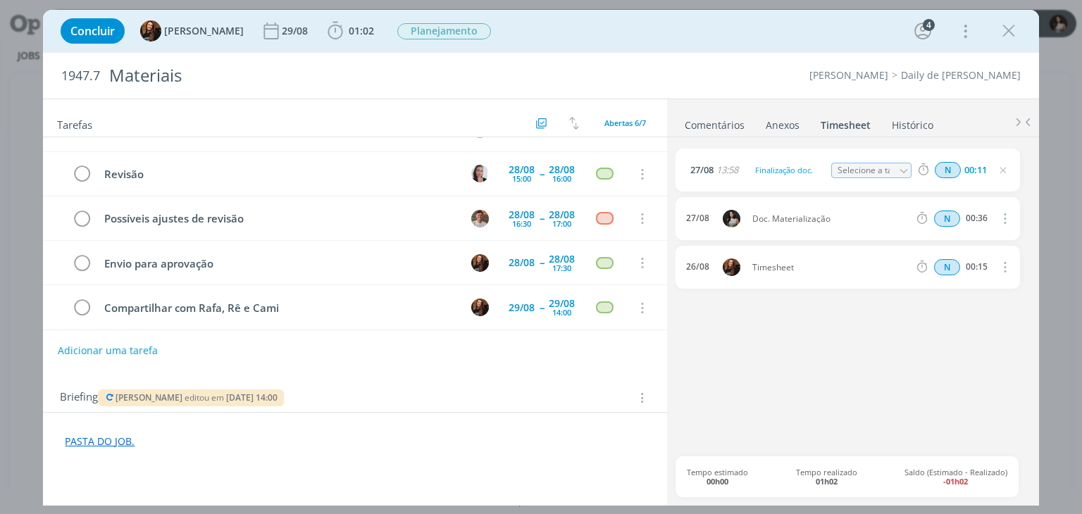
click at [722, 128] on link "Comentários" at bounding box center [714, 122] width 61 height 20
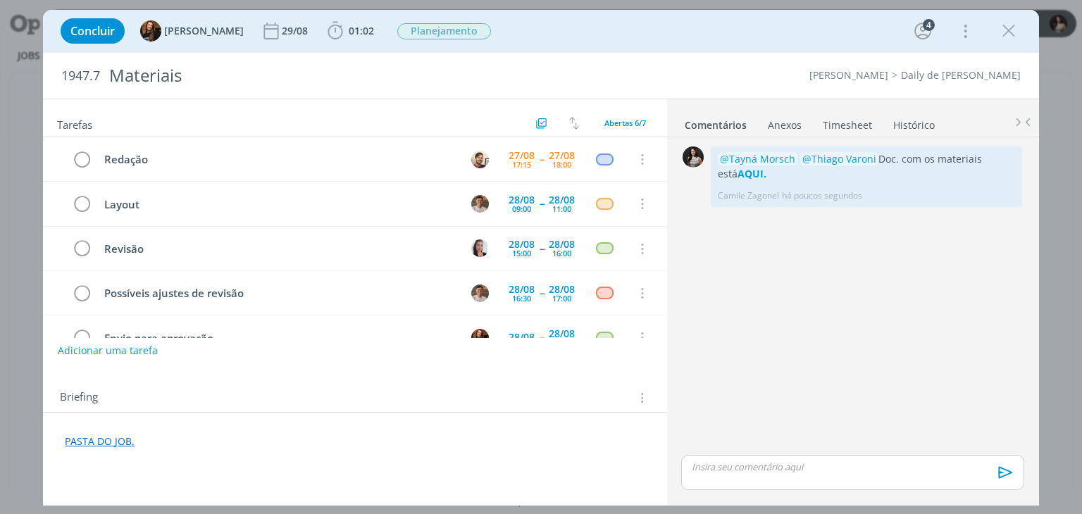
click at [844, 126] on link "Timesheet" at bounding box center [847, 122] width 51 height 20
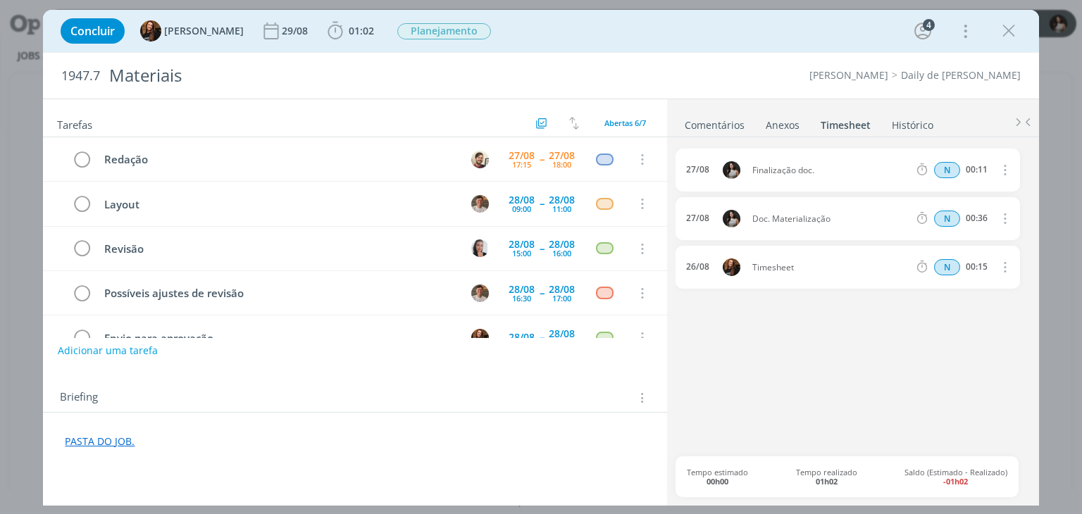
click at [731, 121] on link "Comentários" at bounding box center [714, 122] width 61 height 20
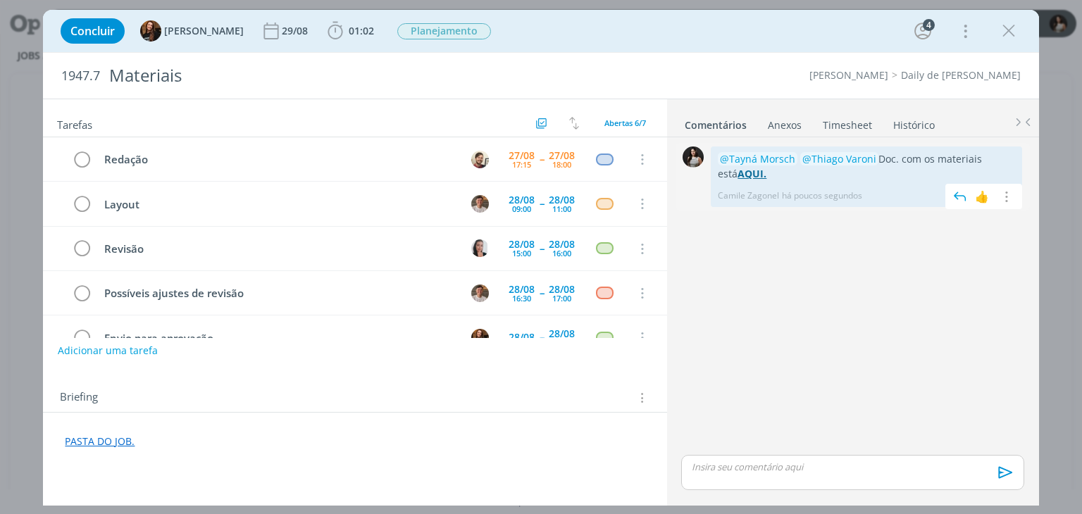
click at [737, 175] on strong "AQUI." at bounding box center [751, 173] width 29 height 13
click at [1007, 35] on icon "dialog" at bounding box center [1008, 30] width 21 height 21
